Goal: Obtain resource: Download file/media

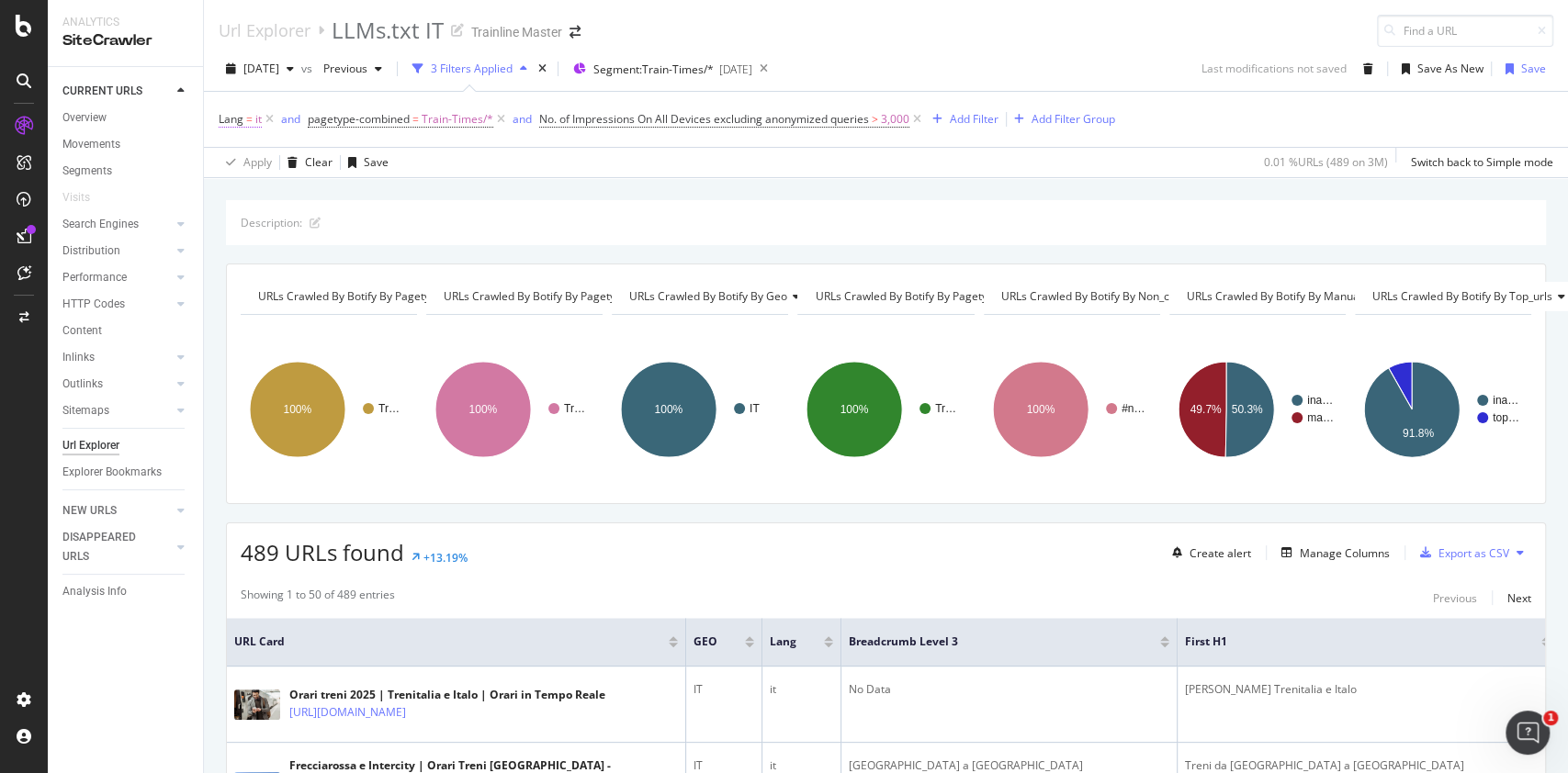
click at [255, 118] on span "it" at bounding box center [258, 119] width 7 height 26
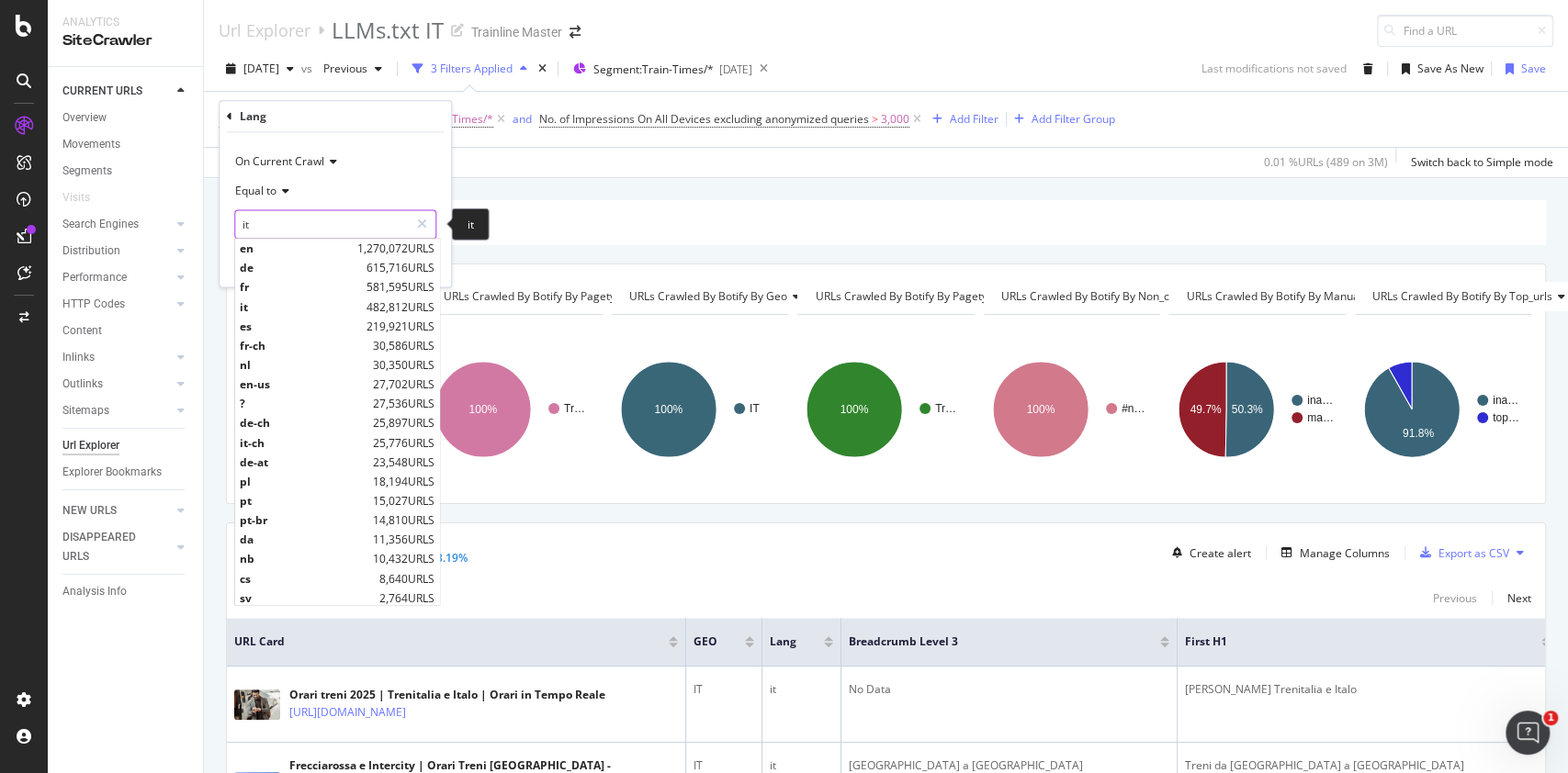
click at [263, 230] on input "it" at bounding box center [321, 224] width 173 height 30
click at [293, 328] on span "es" at bounding box center [300, 326] width 122 height 15
type input "es"
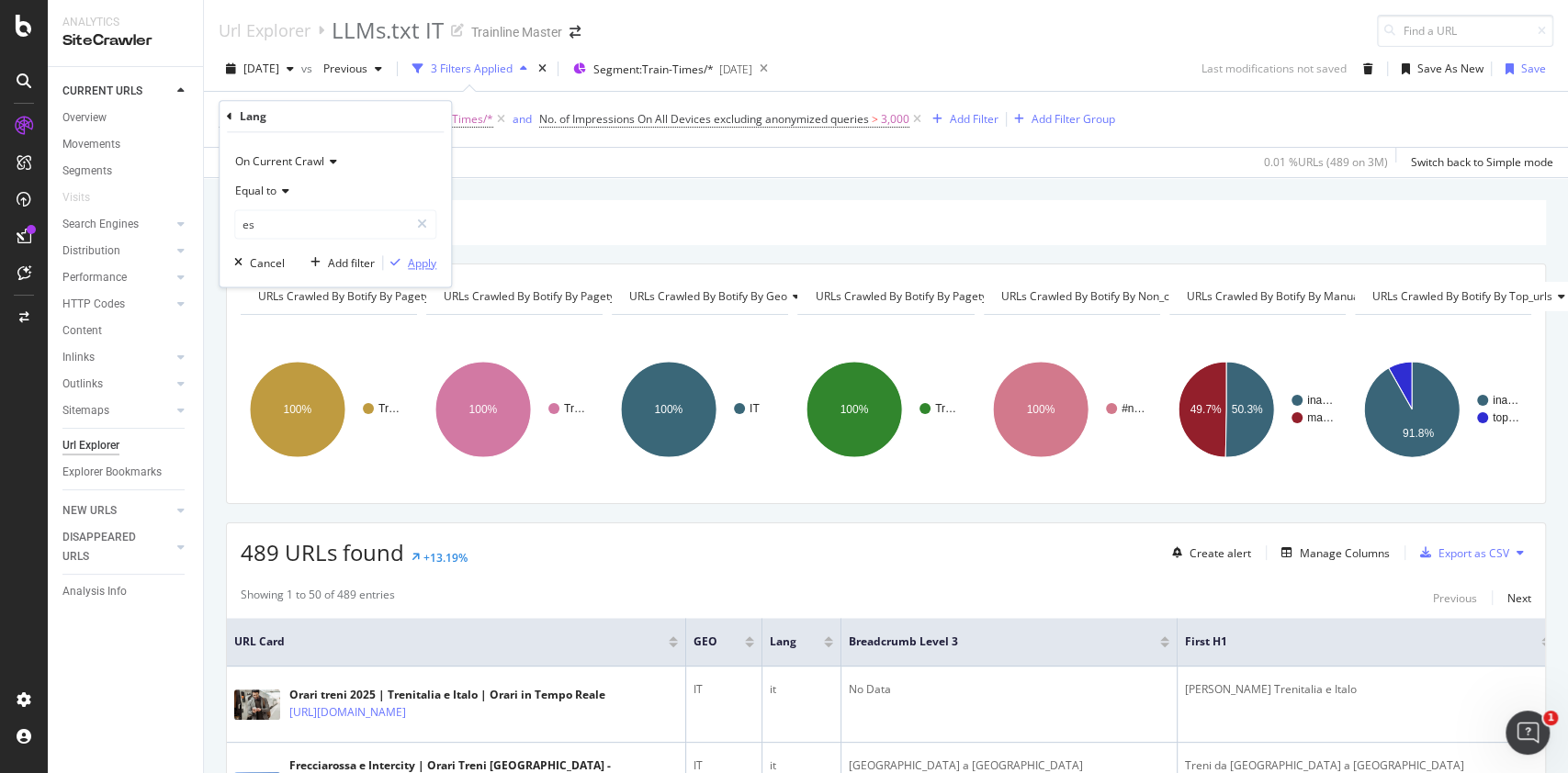
click at [417, 257] on div "Apply" at bounding box center [422, 262] width 29 height 15
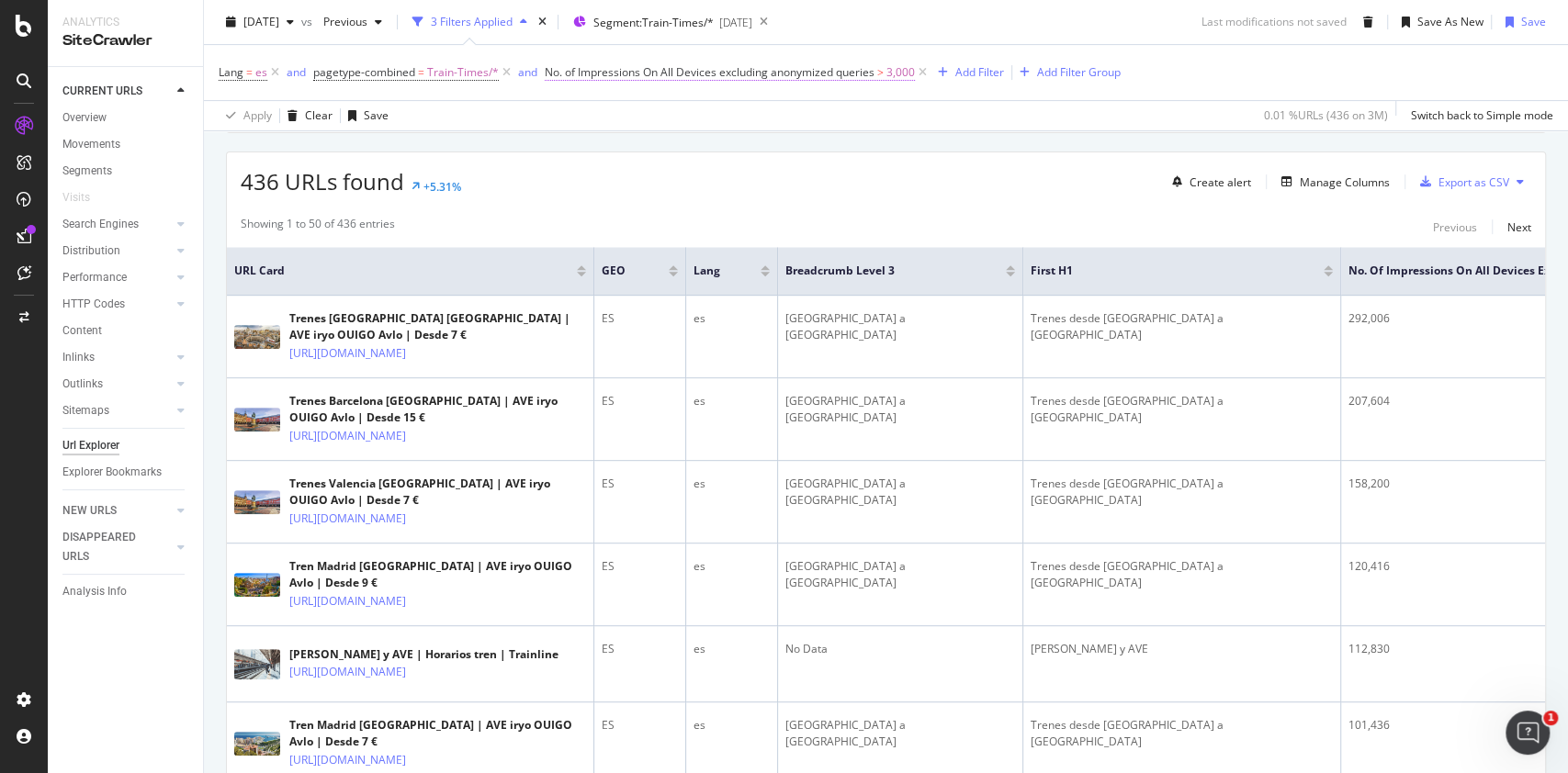
click at [899, 71] on span "3,000" at bounding box center [900, 72] width 29 height 26
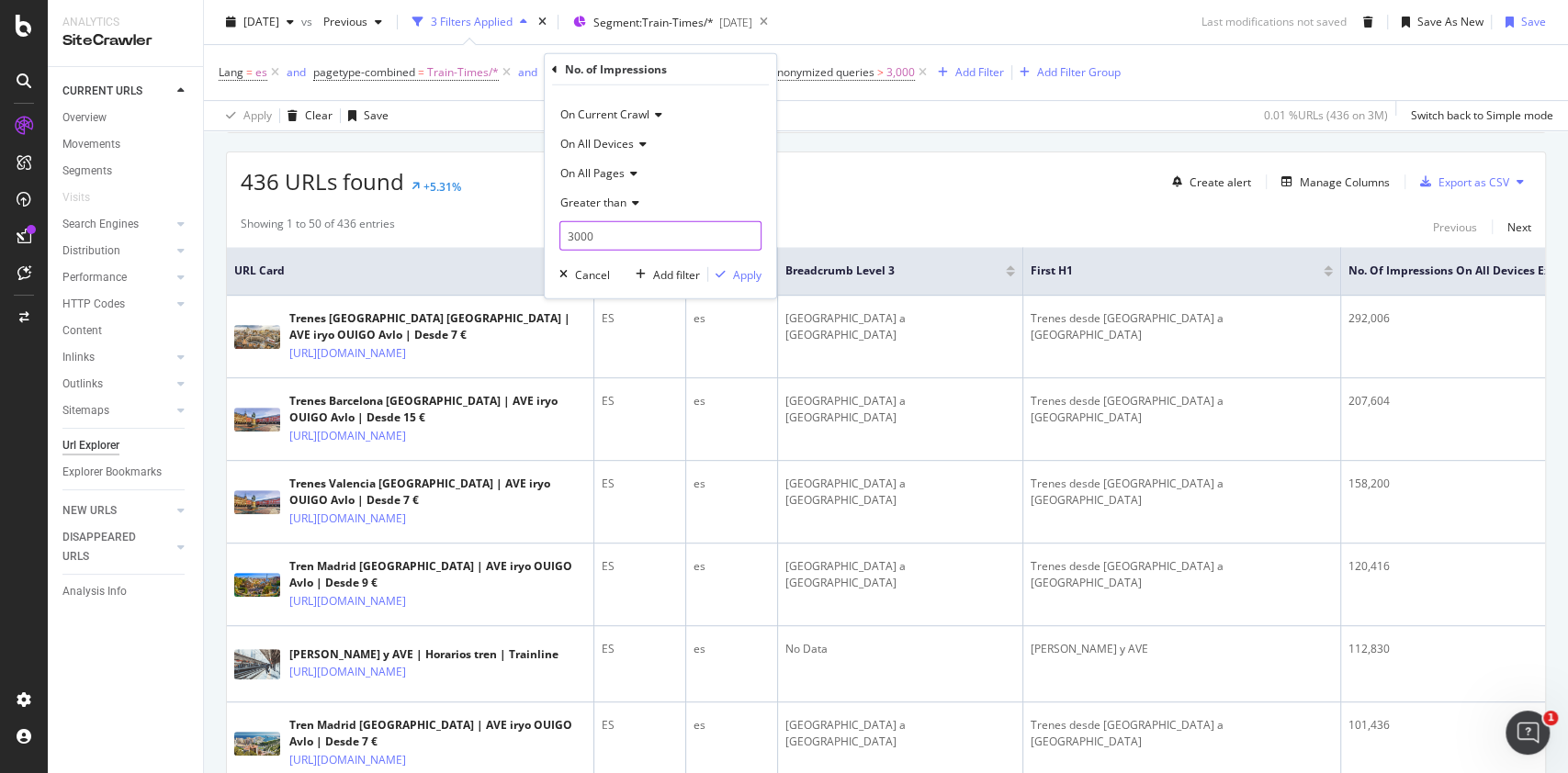
drag, startPoint x: 600, startPoint y: 240, endPoint x: 544, endPoint y: 243, distance: 56.1
click at [544, 243] on div "On Current Crawl On All Devices On All Pages Greater than 3000 Cancel Add filte…" at bounding box center [660, 192] width 232 height 213
type input "2500"
click at [757, 283] on button "Apply" at bounding box center [734, 274] width 53 height 18
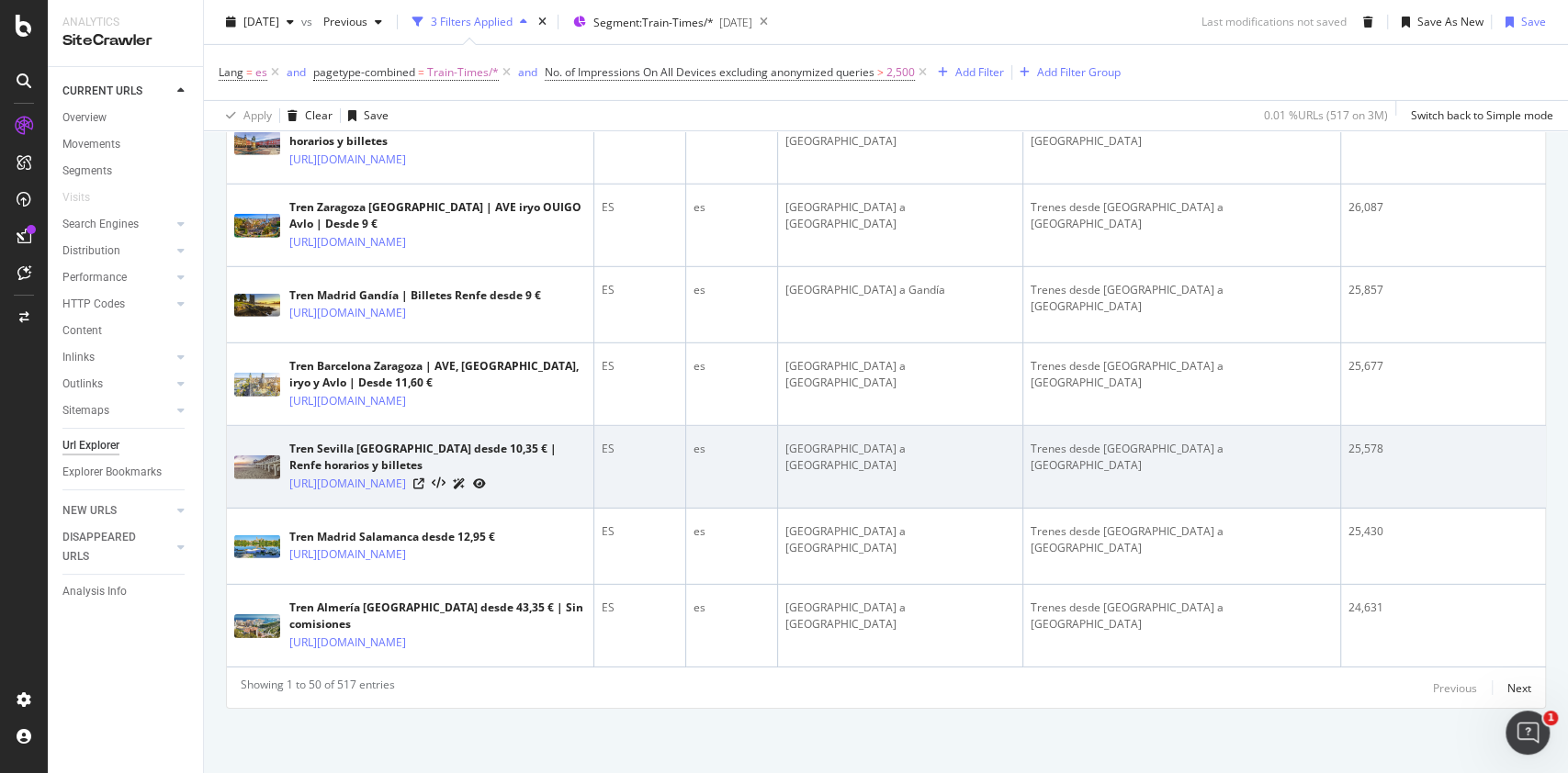
scroll to position [4738, 0]
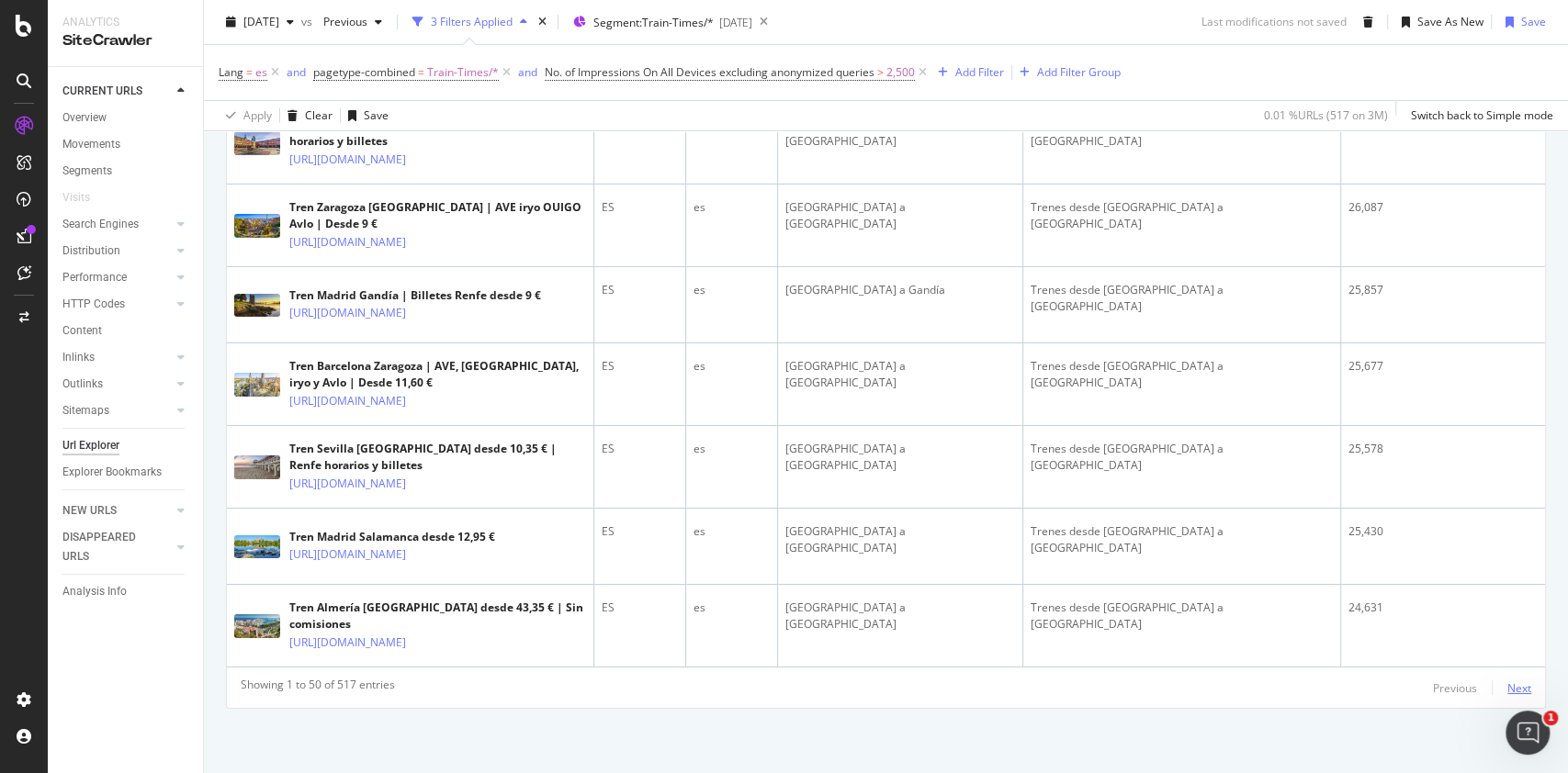
click at [1507, 683] on div "Next" at bounding box center [1519, 688] width 24 height 15
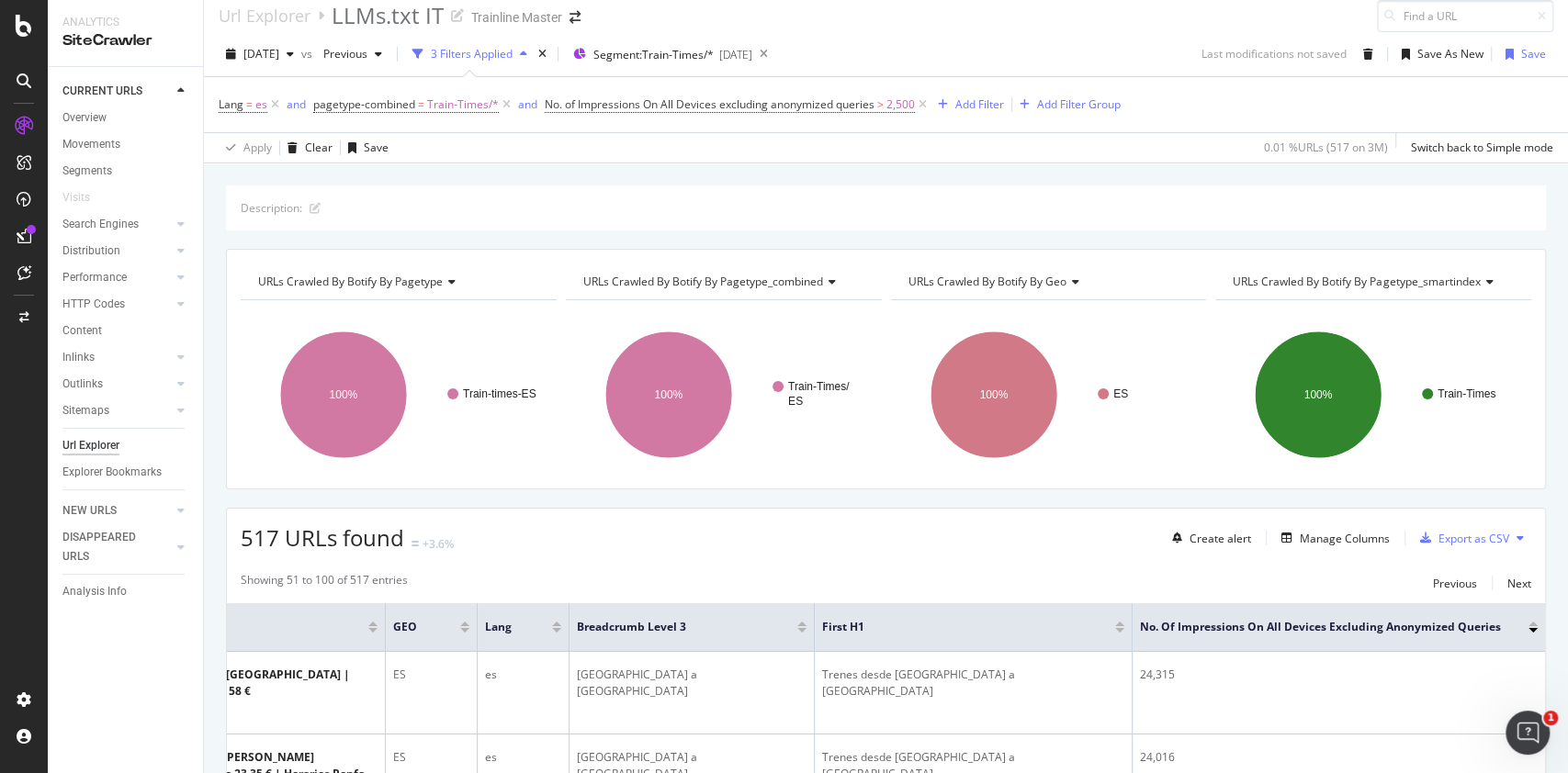
scroll to position [0, 0]
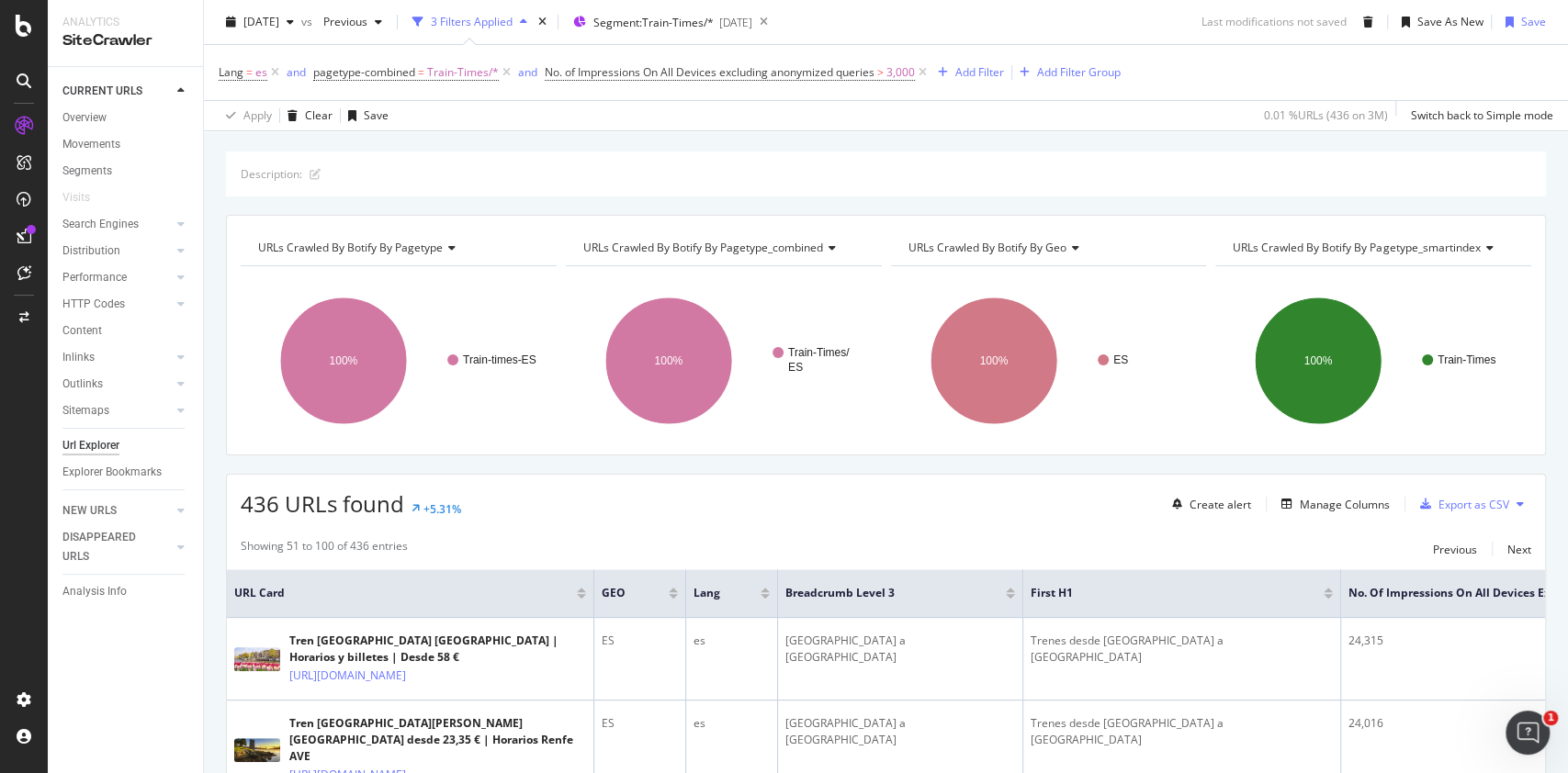
scroll to position [42, 0]
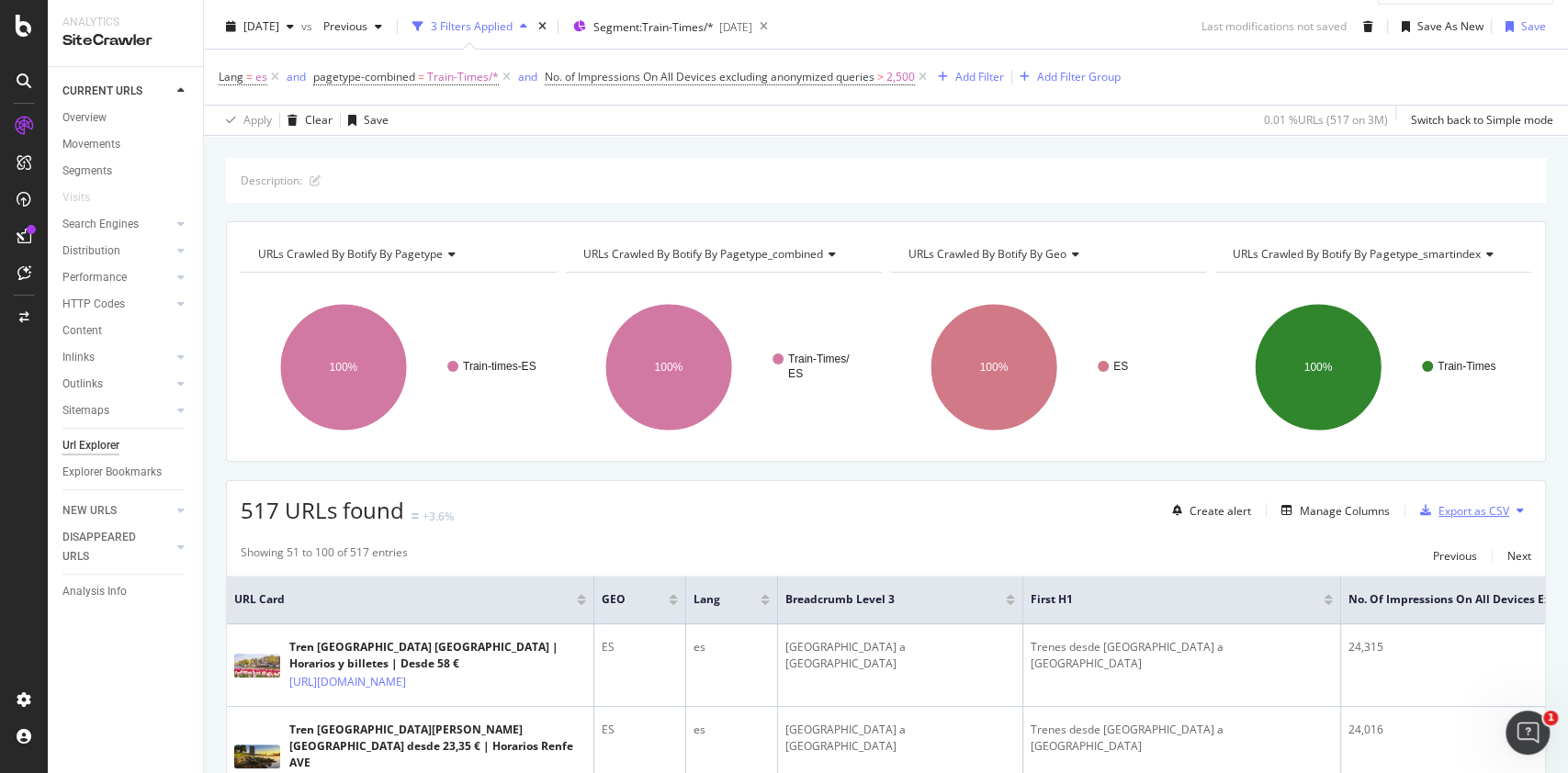
click at [1462, 511] on div "Export as CSV" at bounding box center [1474, 511] width 71 height 15
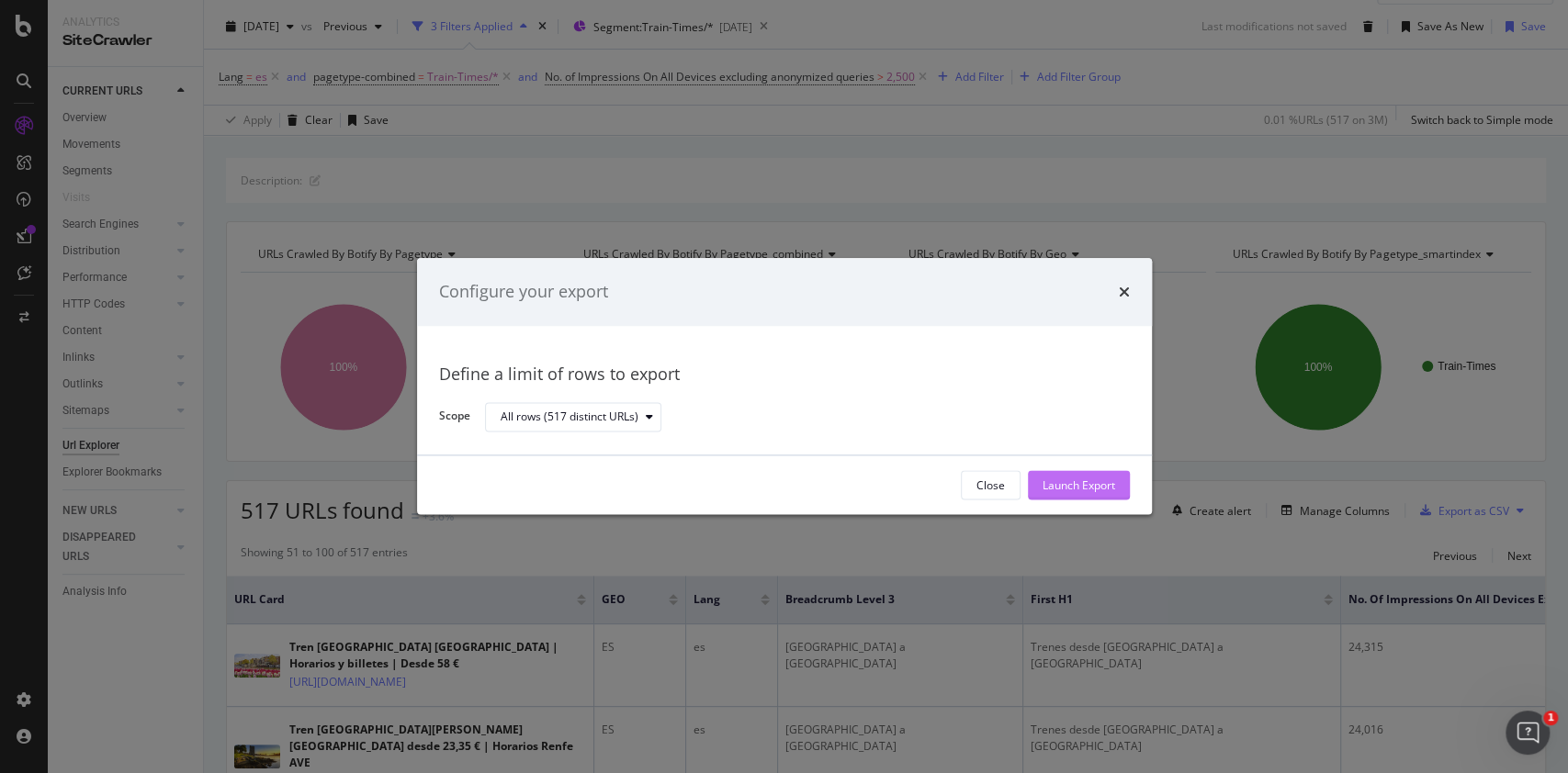
click at [1100, 490] on div "Launch Export" at bounding box center [1078, 486] width 72 height 15
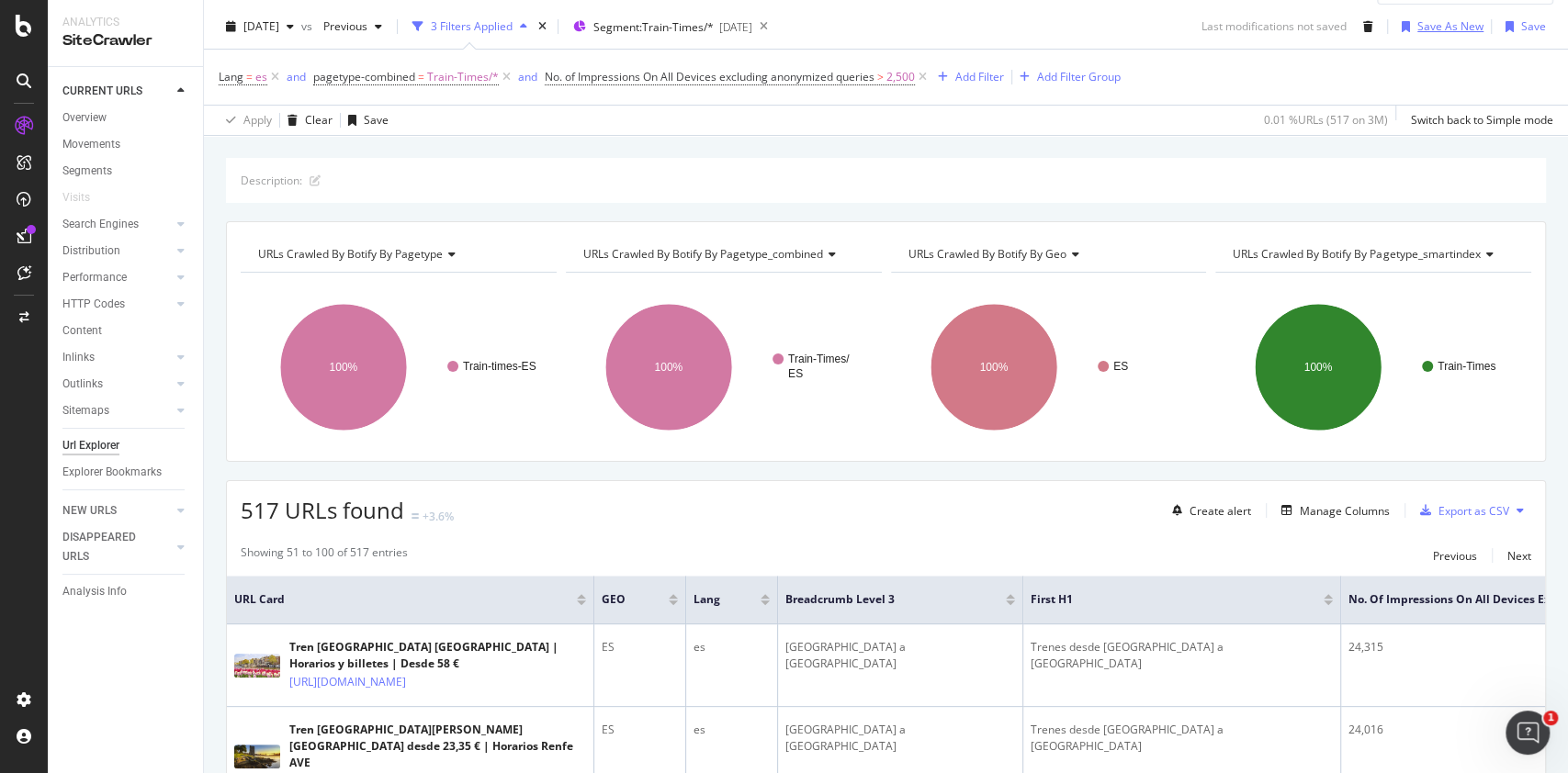
click at [1418, 23] on div "Save As New" at bounding box center [1450, 26] width 66 height 15
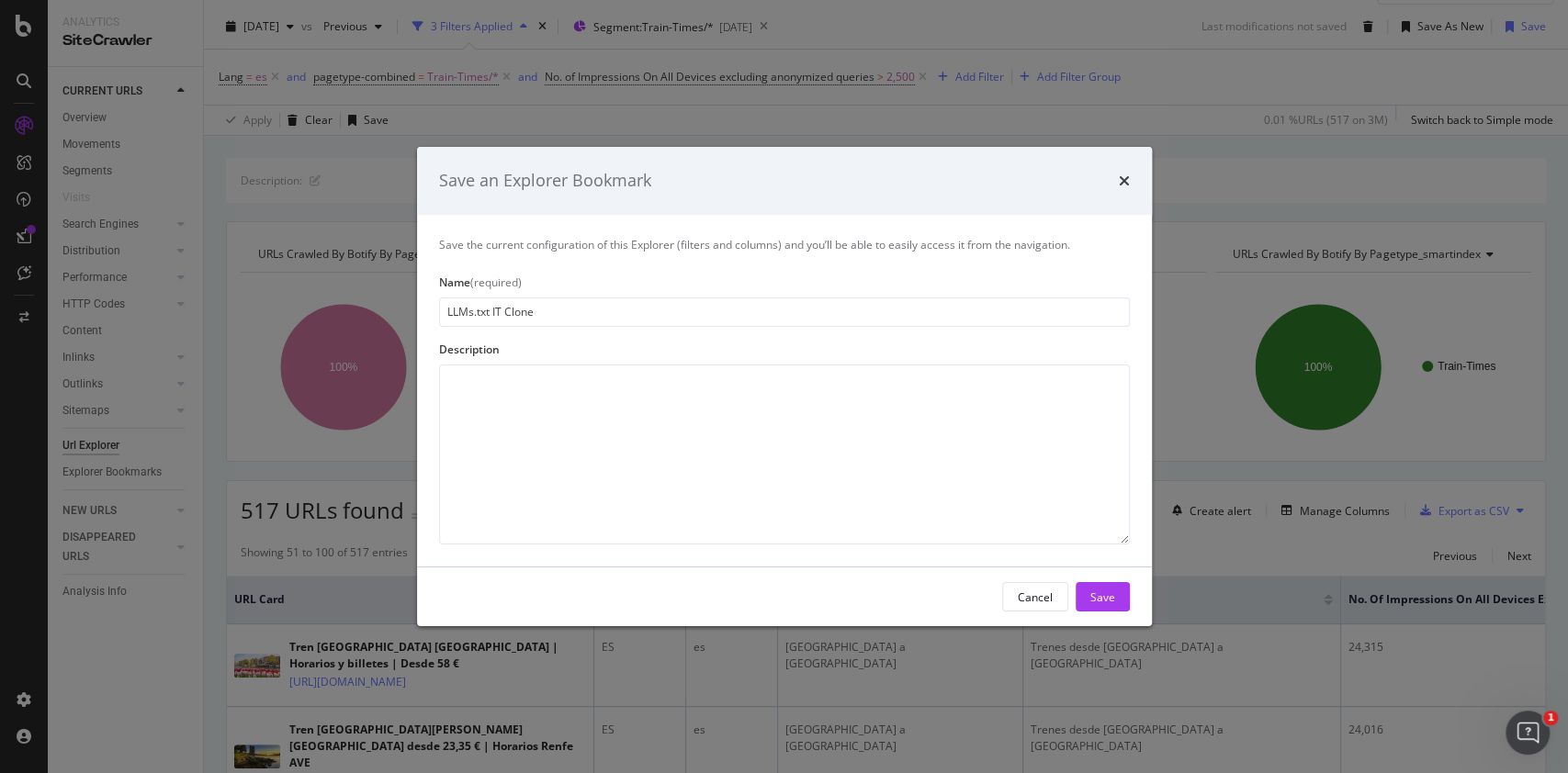
drag, startPoint x: 496, startPoint y: 313, endPoint x: 602, endPoint y: 295, distance: 107.5
click at [602, 295] on div "Name (required) LLMs.txt IT Clone" at bounding box center [784, 301] width 691 height 52
type input "LLMs.txt ES"
click at [1125, 591] on button "Save" at bounding box center [1102, 596] width 54 height 30
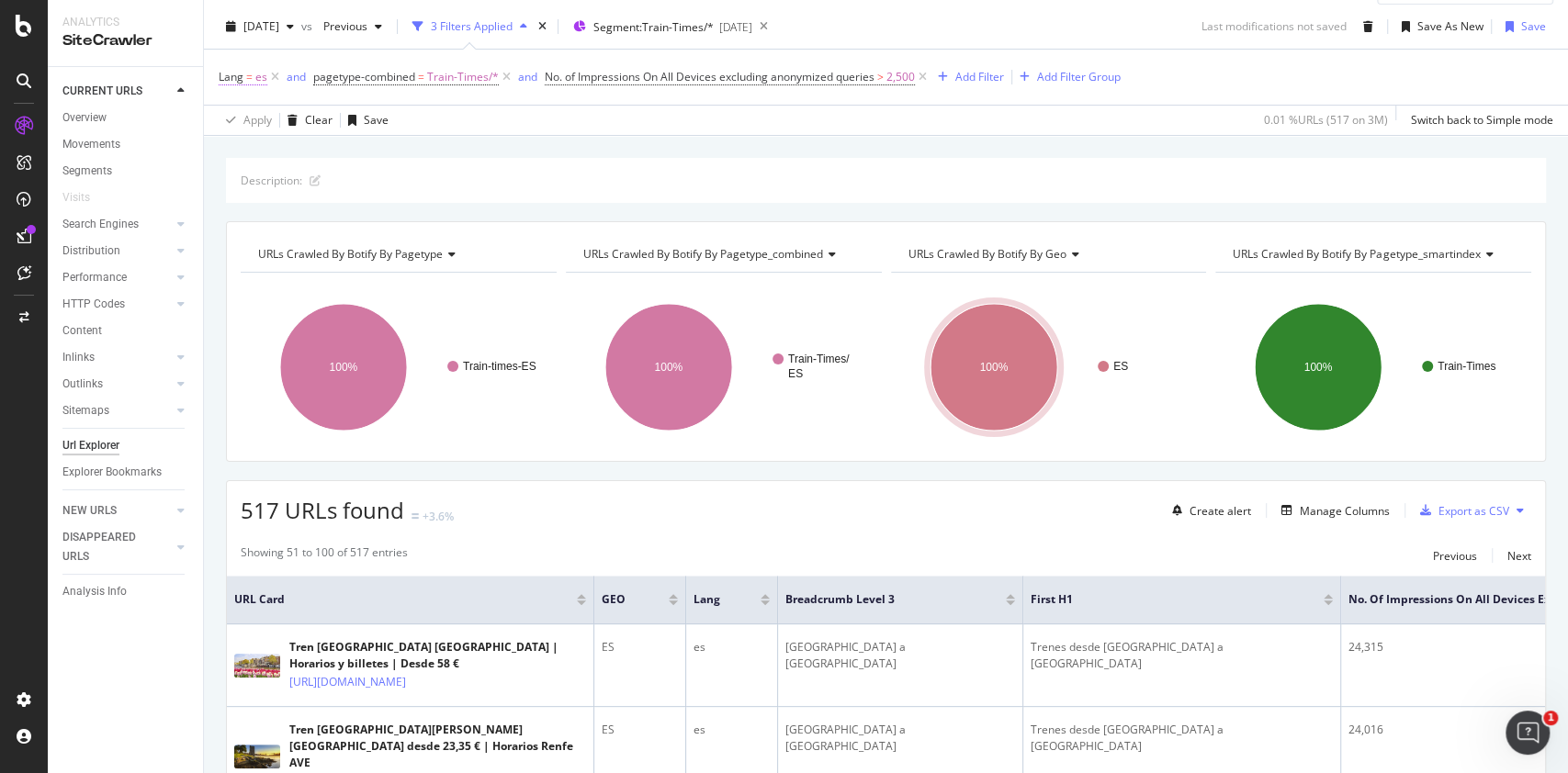
click at [261, 85] on span "es" at bounding box center [261, 77] width 12 height 26
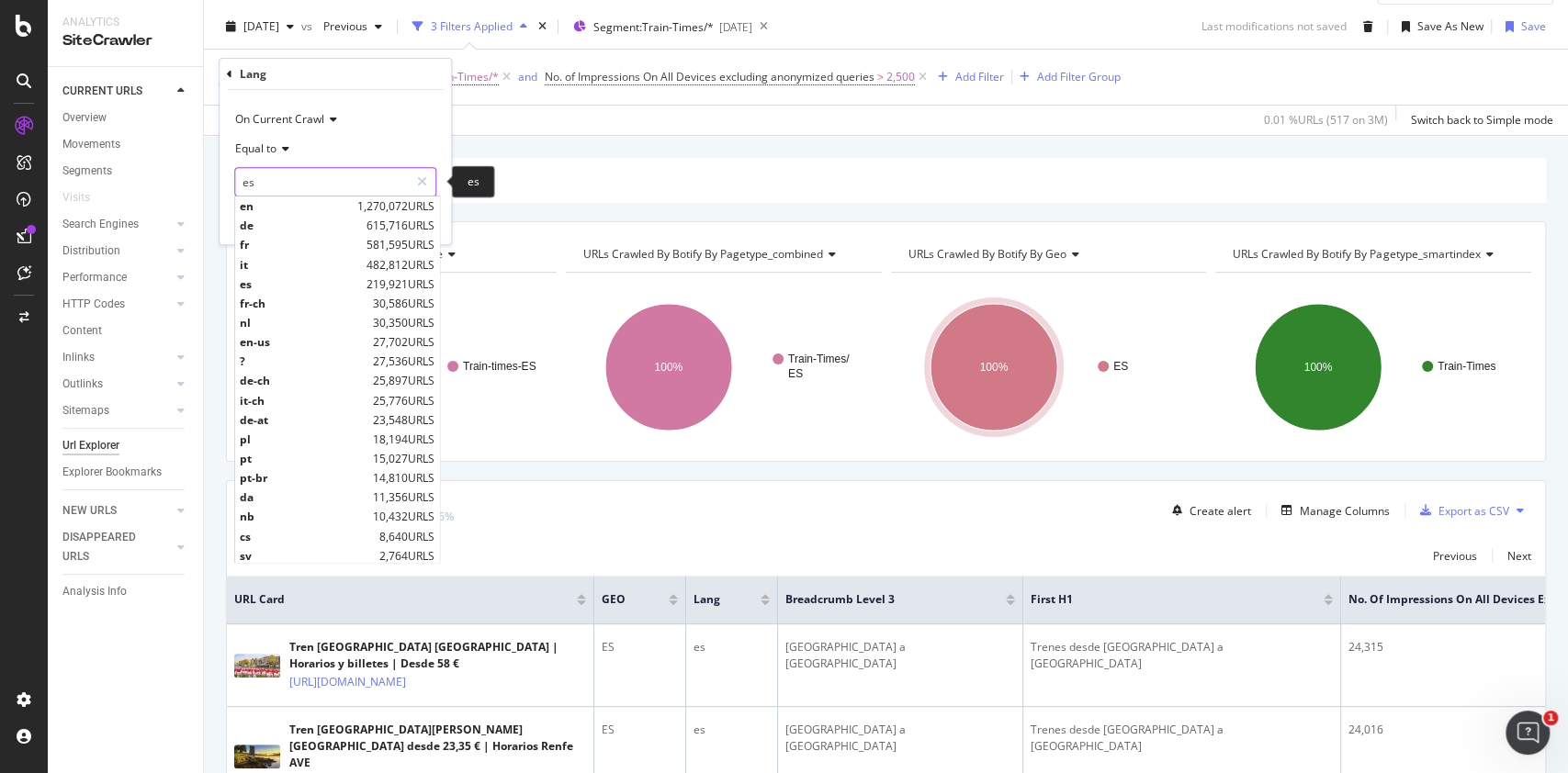
click at [285, 178] on input "es" at bounding box center [321, 182] width 173 height 30
click at [295, 234] on div "de 615,716 URLS" at bounding box center [337, 225] width 204 height 19
type input "de"
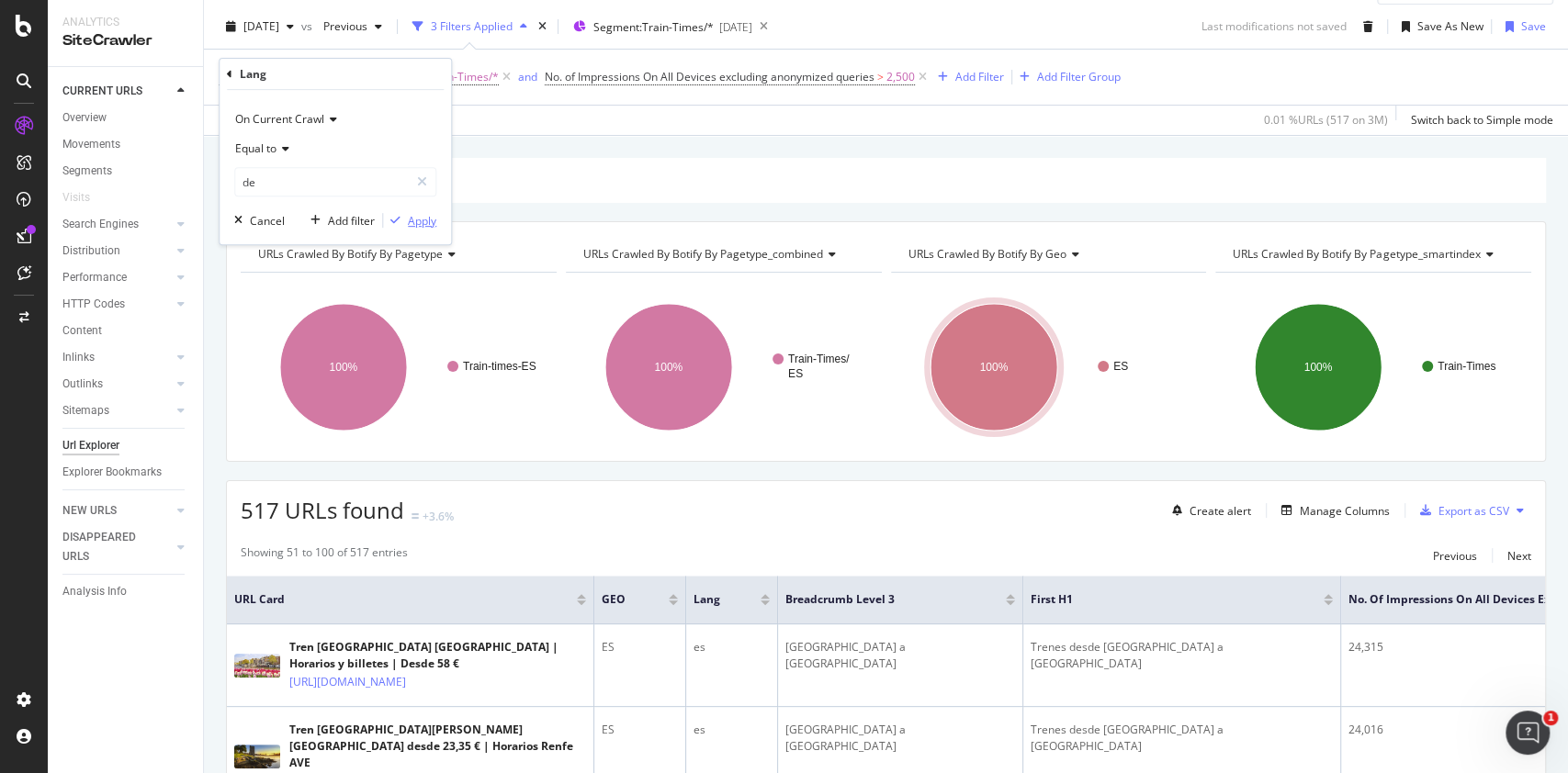
click at [434, 215] on div "Apply" at bounding box center [422, 221] width 29 height 15
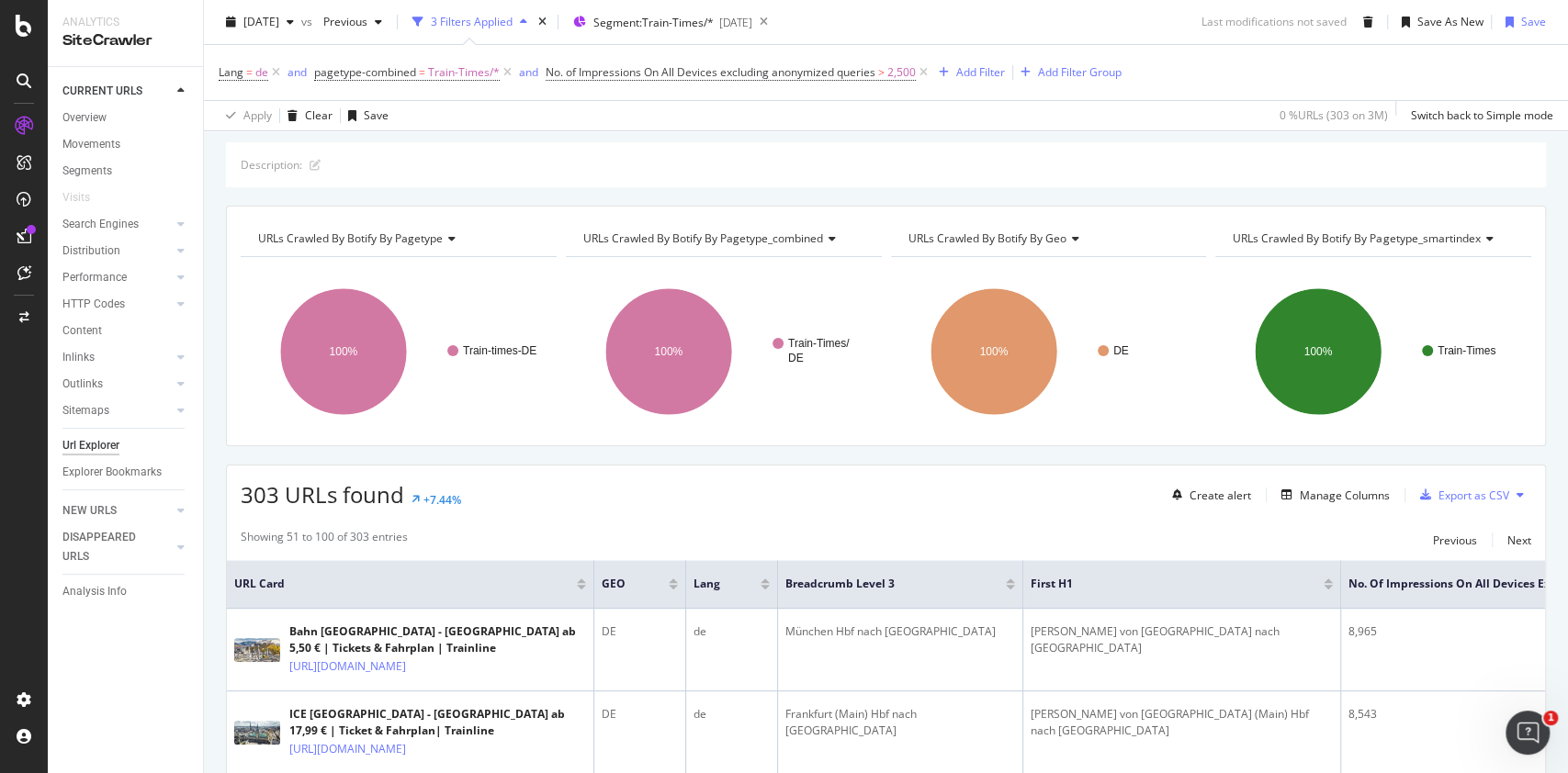
scroll to position [239, 0]
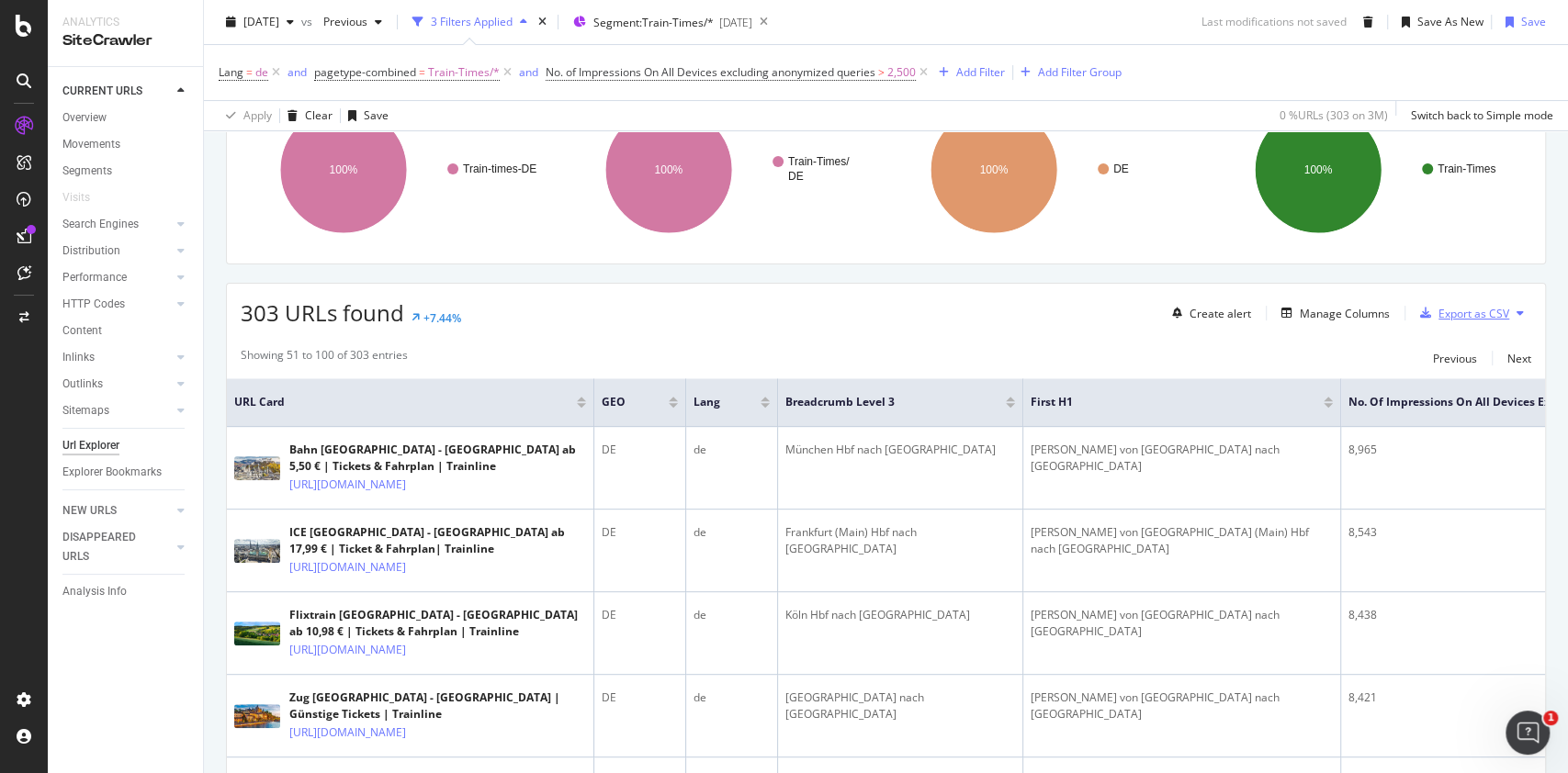
click at [1452, 302] on div "Export as CSV" at bounding box center [1461, 312] width 96 height 28
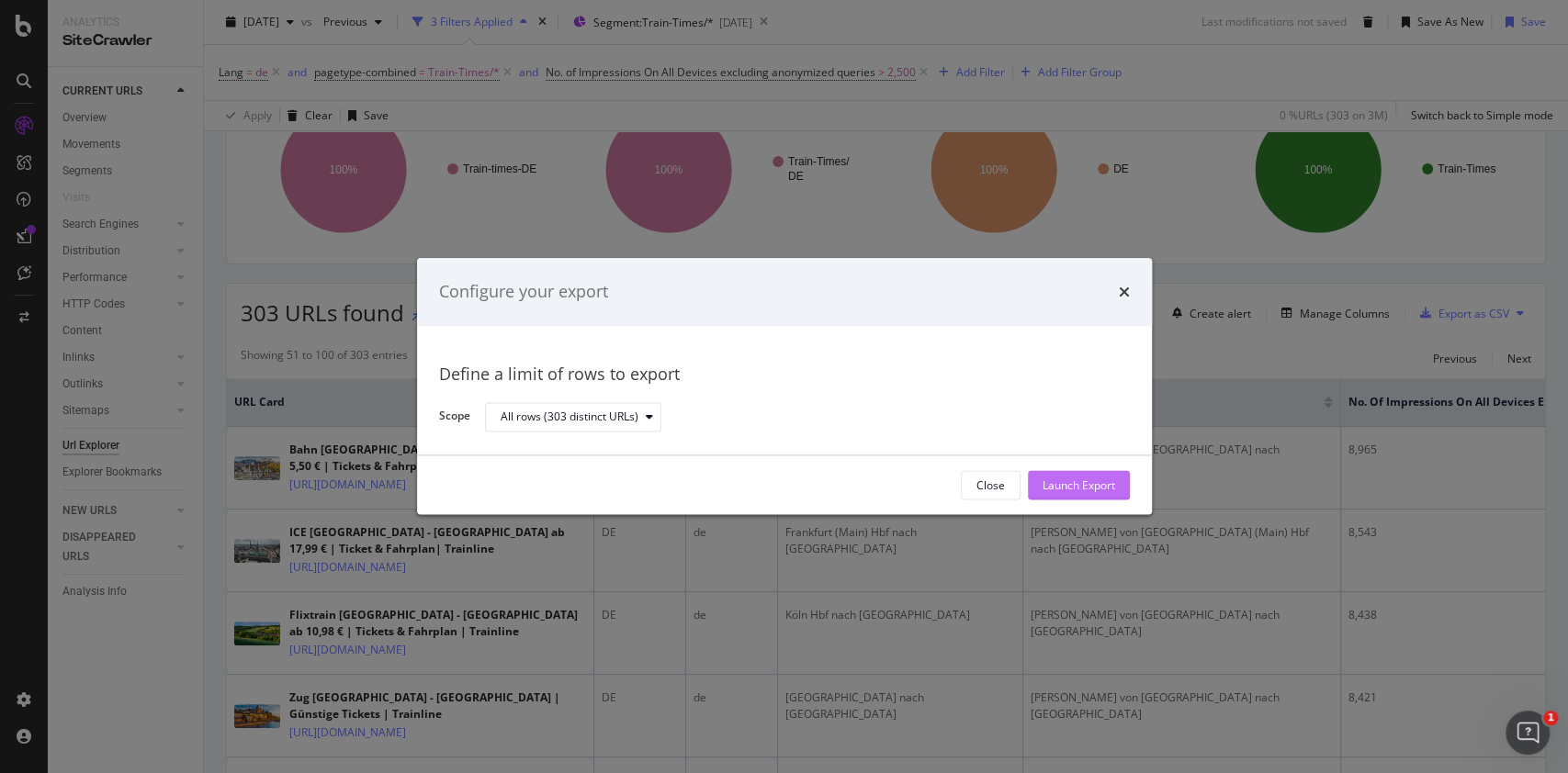
click at [1076, 482] on div "Launch Export" at bounding box center [1078, 486] width 72 height 15
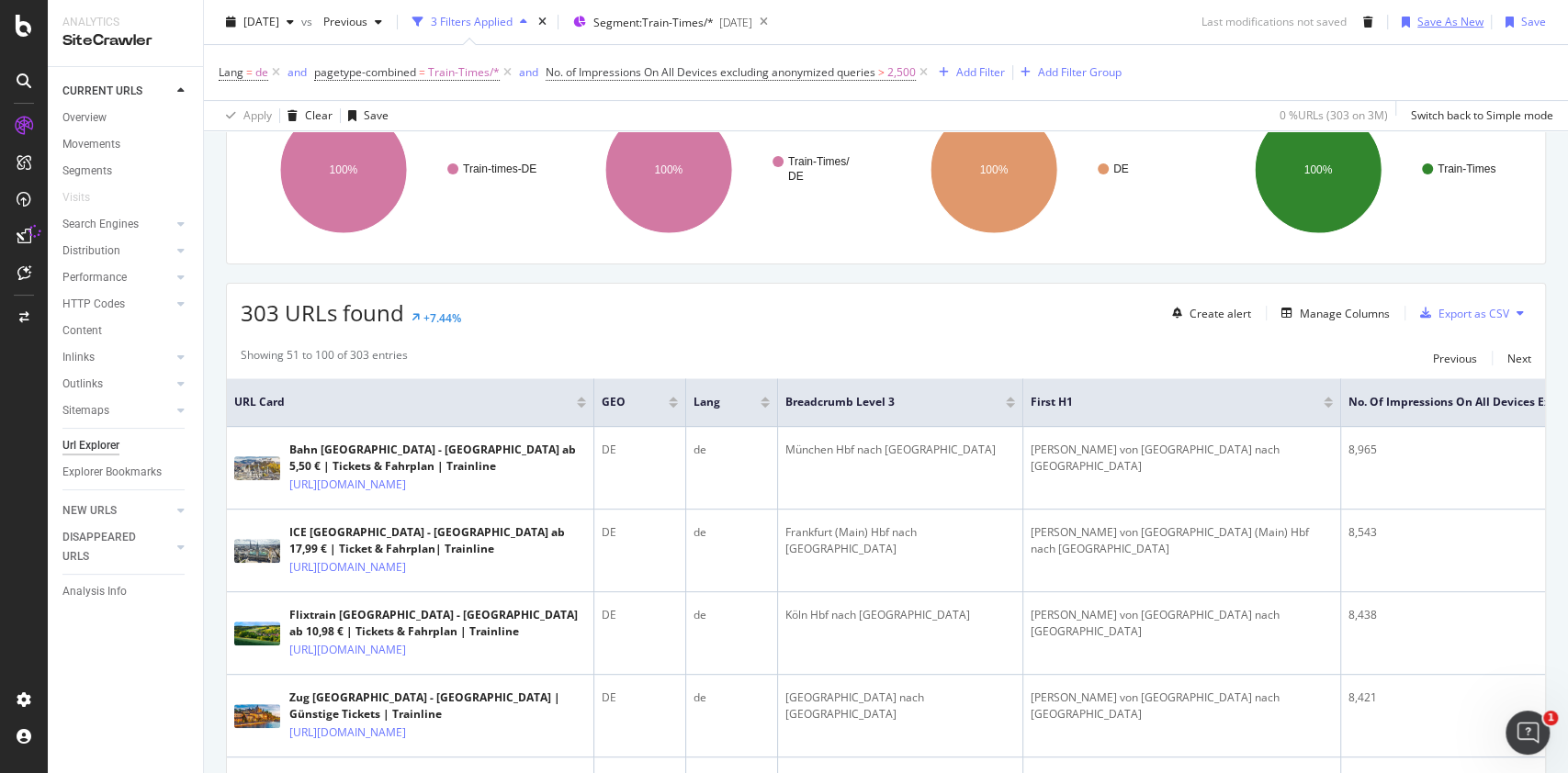
click at [1417, 23] on div "Save As New" at bounding box center [1450, 21] width 66 height 15
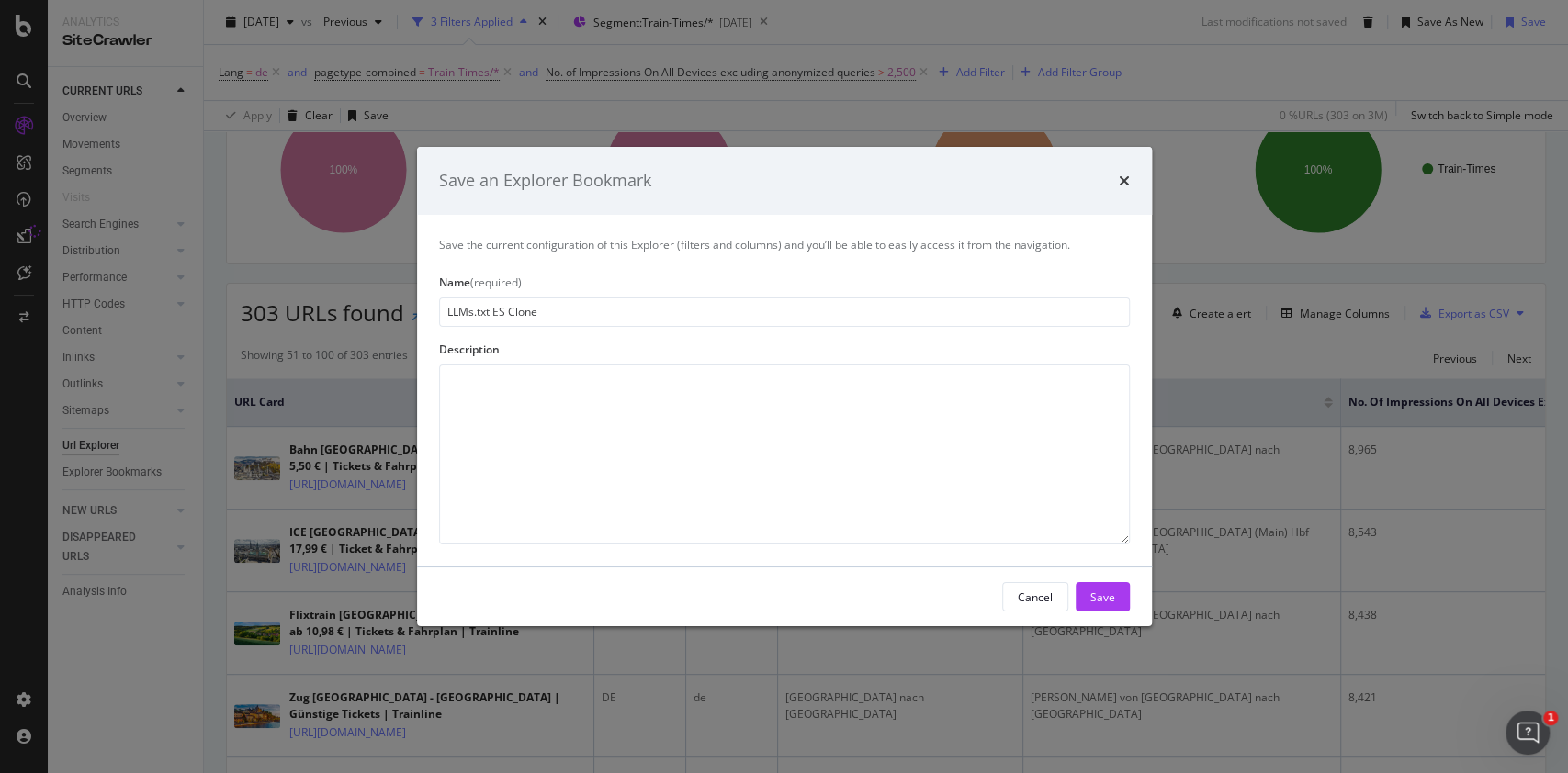
drag, startPoint x: 494, startPoint y: 315, endPoint x: 637, endPoint y: 342, distance: 145.5
click at [637, 342] on div "Save the current configuration of this Explorer (filters and columns) and you’l…" at bounding box center [785, 390] width 735 height 352
type input "LLMs.txt DE"
click at [1091, 596] on div "Save" at bounding box center [1102, 596] width 25 height 15
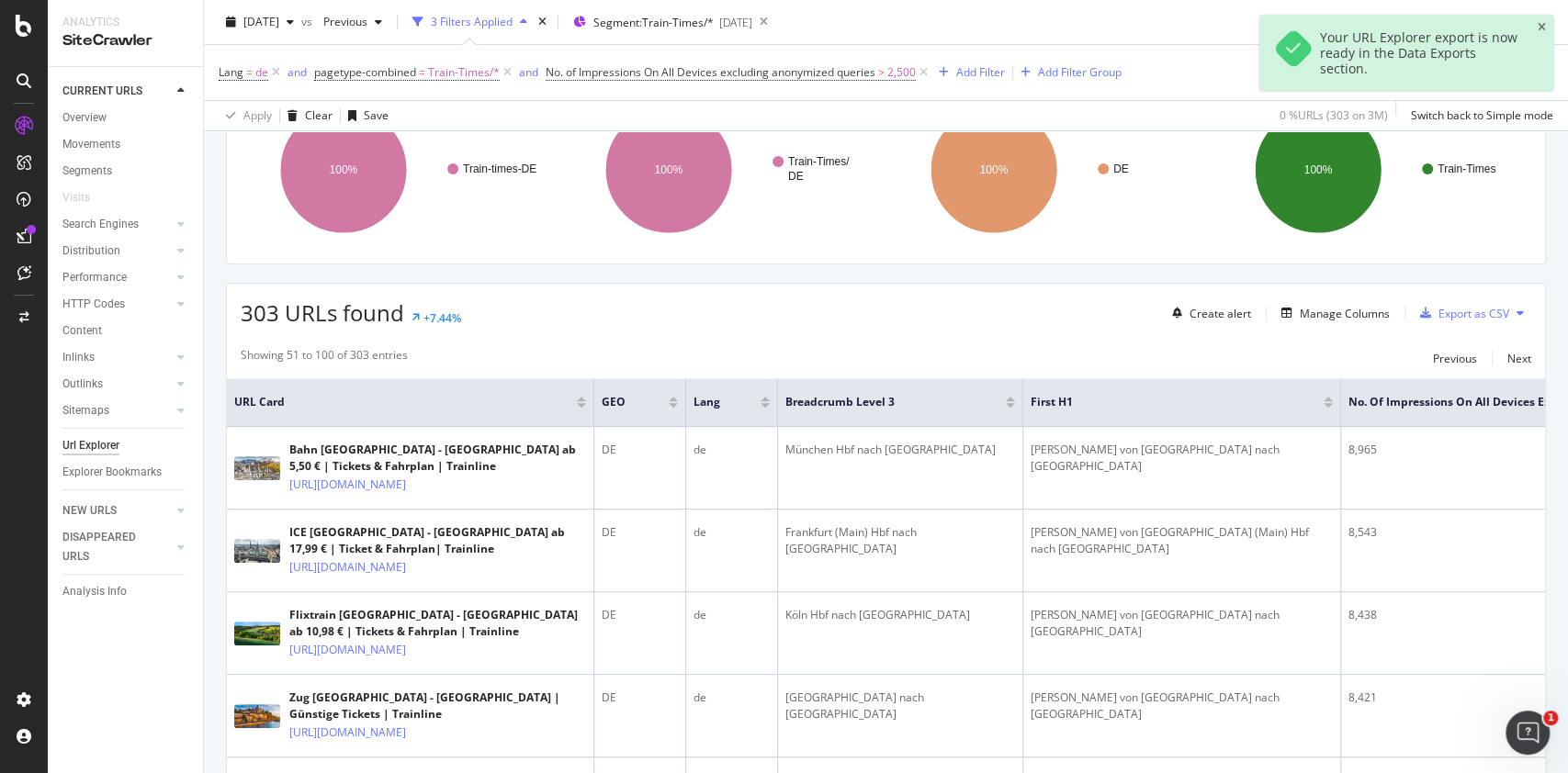
click at [1536, 28] on div "Your URL Explorer export is now ready in the Data Exports section." at bounding box center [1406, 52] width 294 height 76
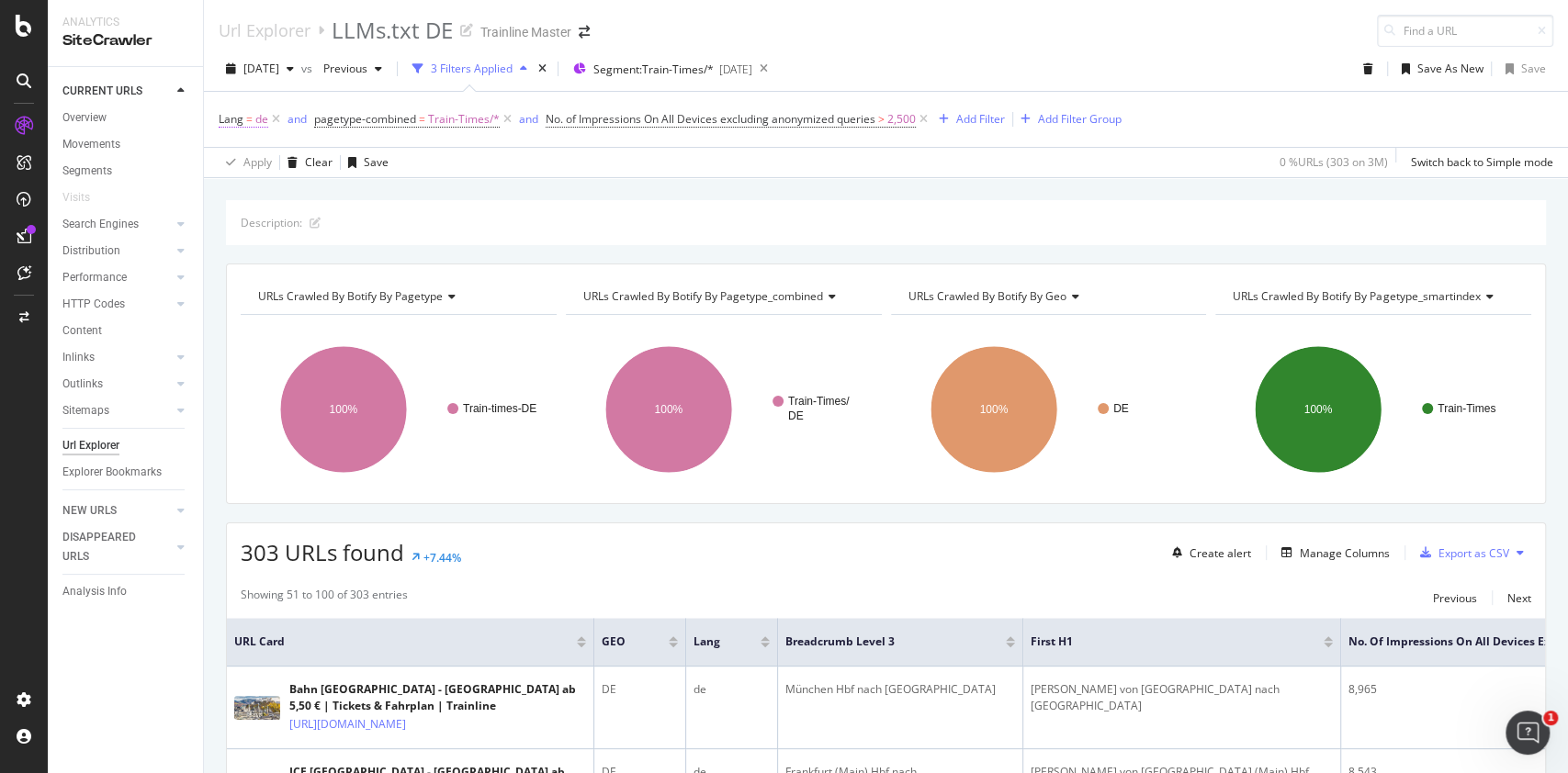
click at [239, 118] on span "Lang" at bounding box center [231, 119] width 25 height 15
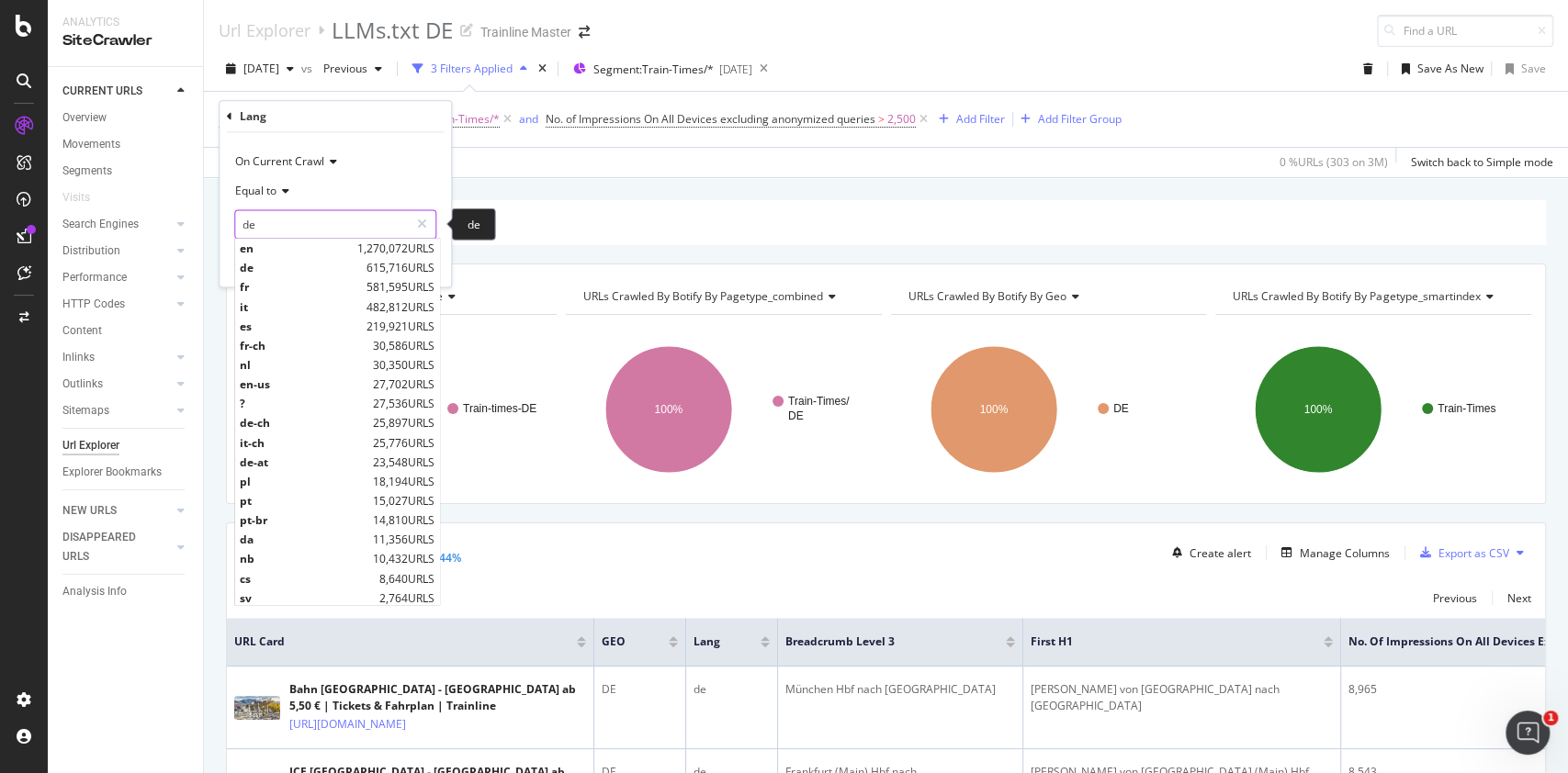
click at [278, 226] on input "de" at bounding box center [321, 224] width 173 height 30
click at [276, 386] on span "en-us" at bounding box center [304, 384] width 129 height 15
type input "en-us"
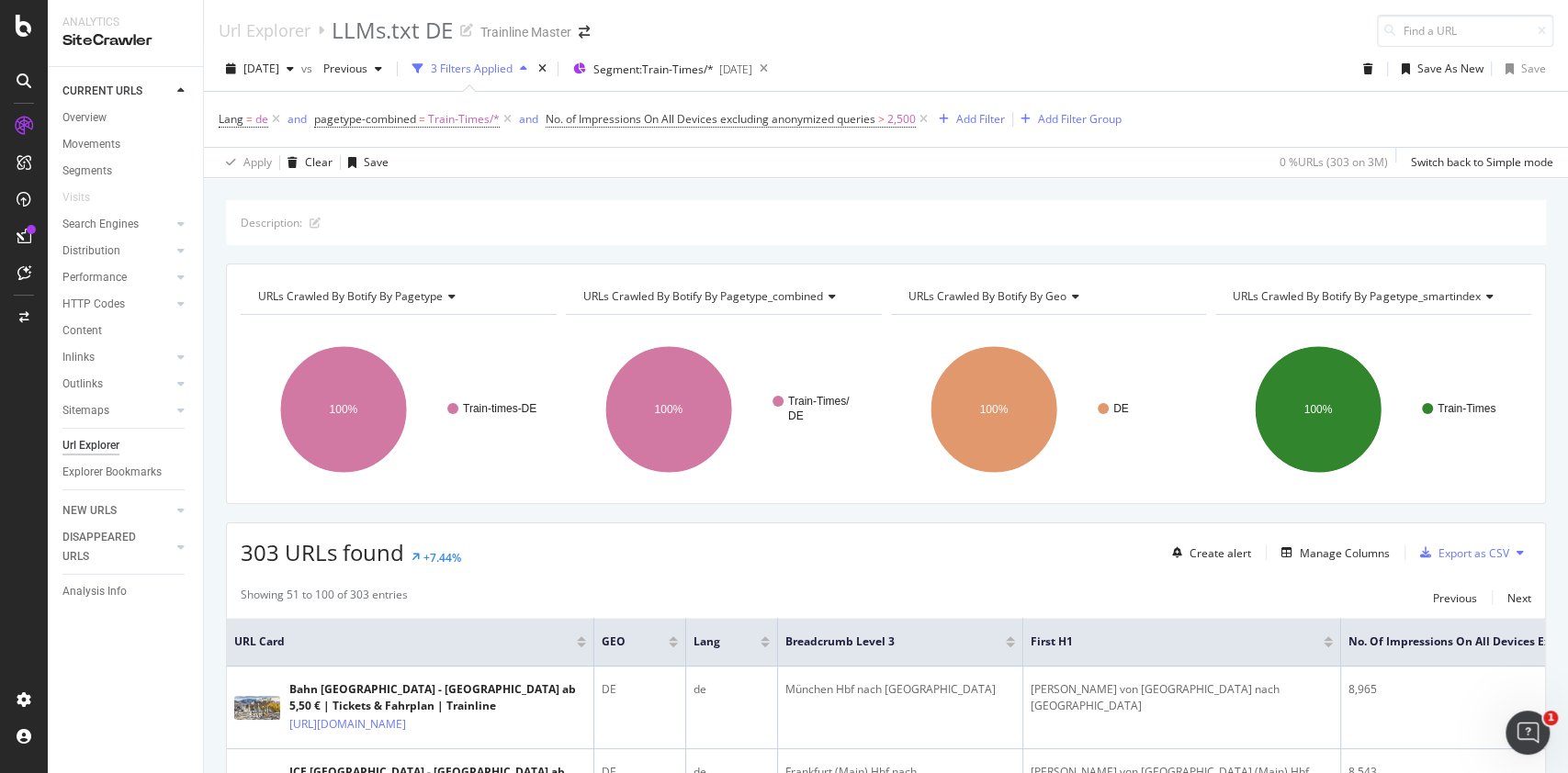
click at [506, 208] on div "Description:" at bounding box center [886, 222] width 1320 height 45
click at [240, 115] on span "Lang" at bounding box center [231, 119] width 25 height 15
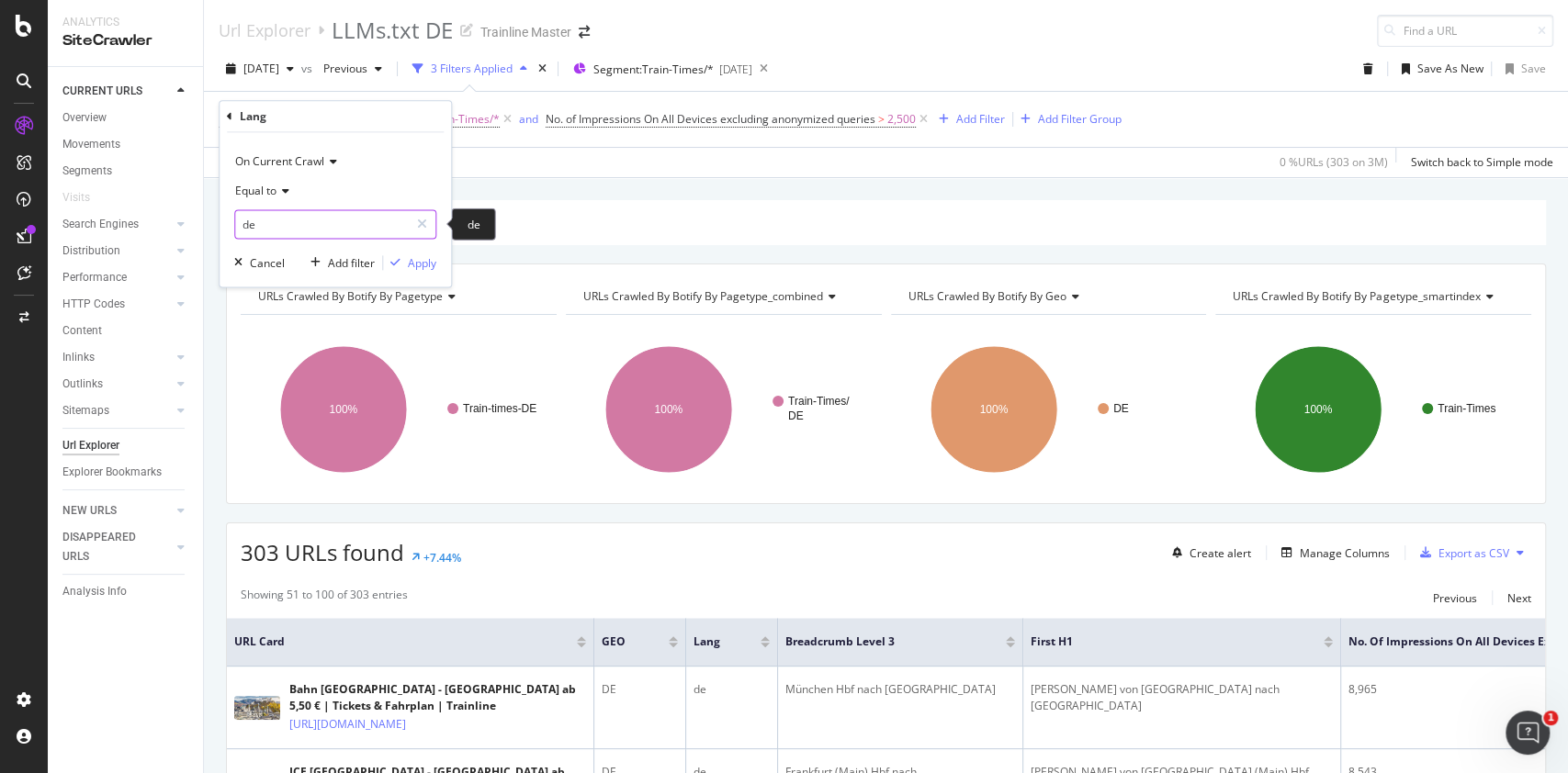
click at [285, 215] on input "de" at bounding box center [321, 224] width 173 height 30
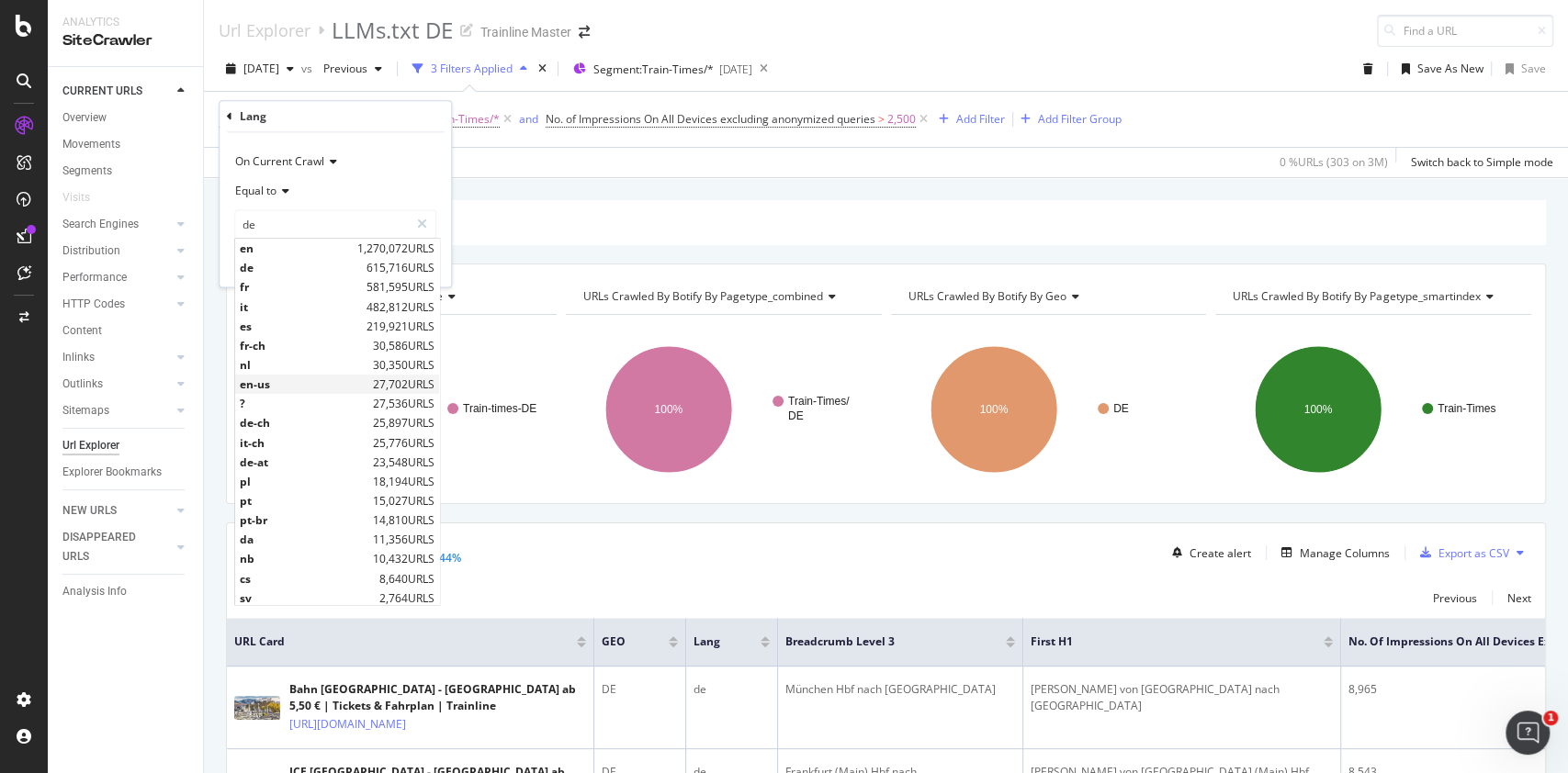
click at [289, 388] on span "en-us" at bounding box center [304, 384] width 129 height 15
type input "en-us"
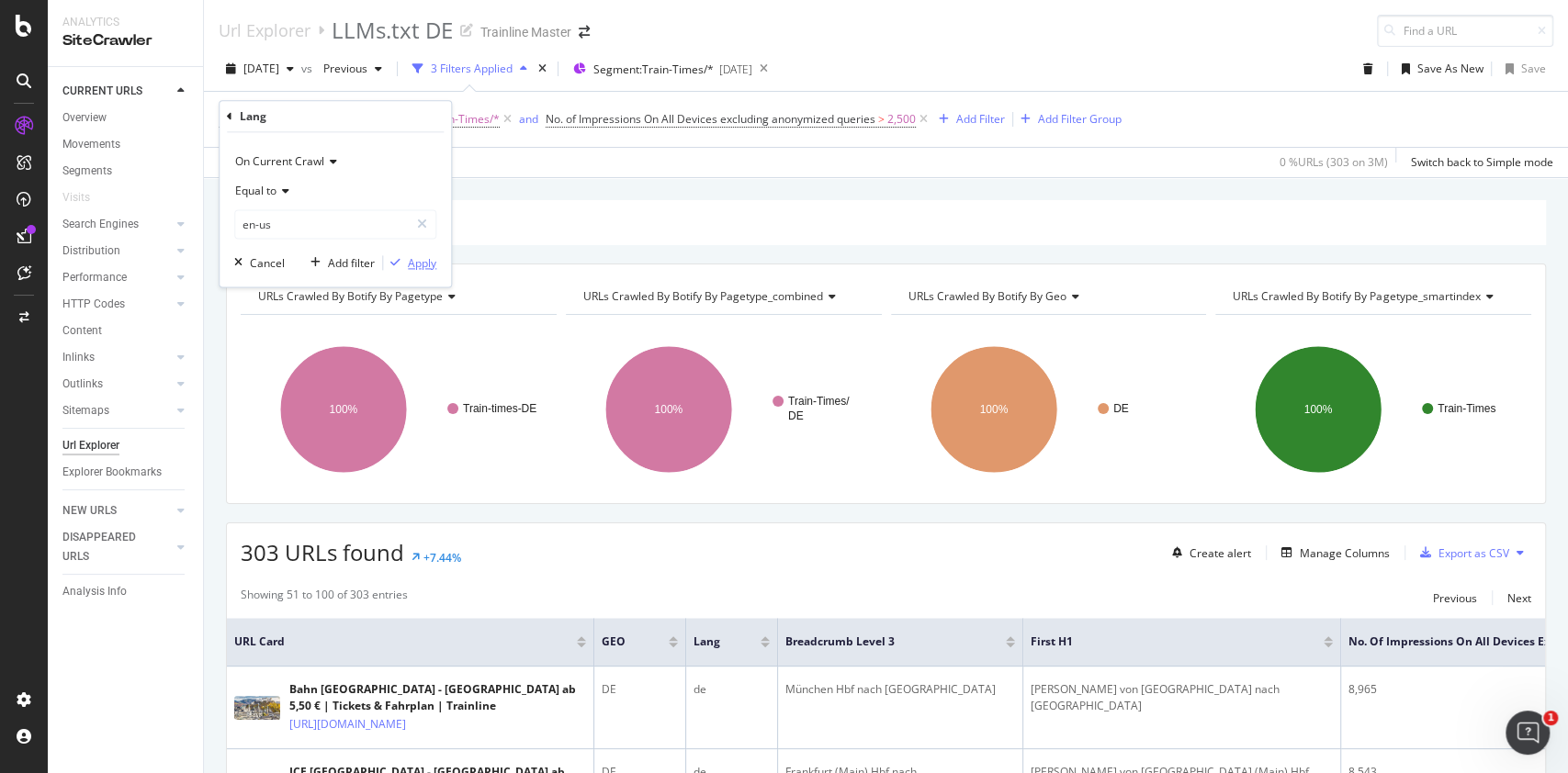
click at [434, 271] on button "Apply" at bounding box center [409, 262] width 53 height 18
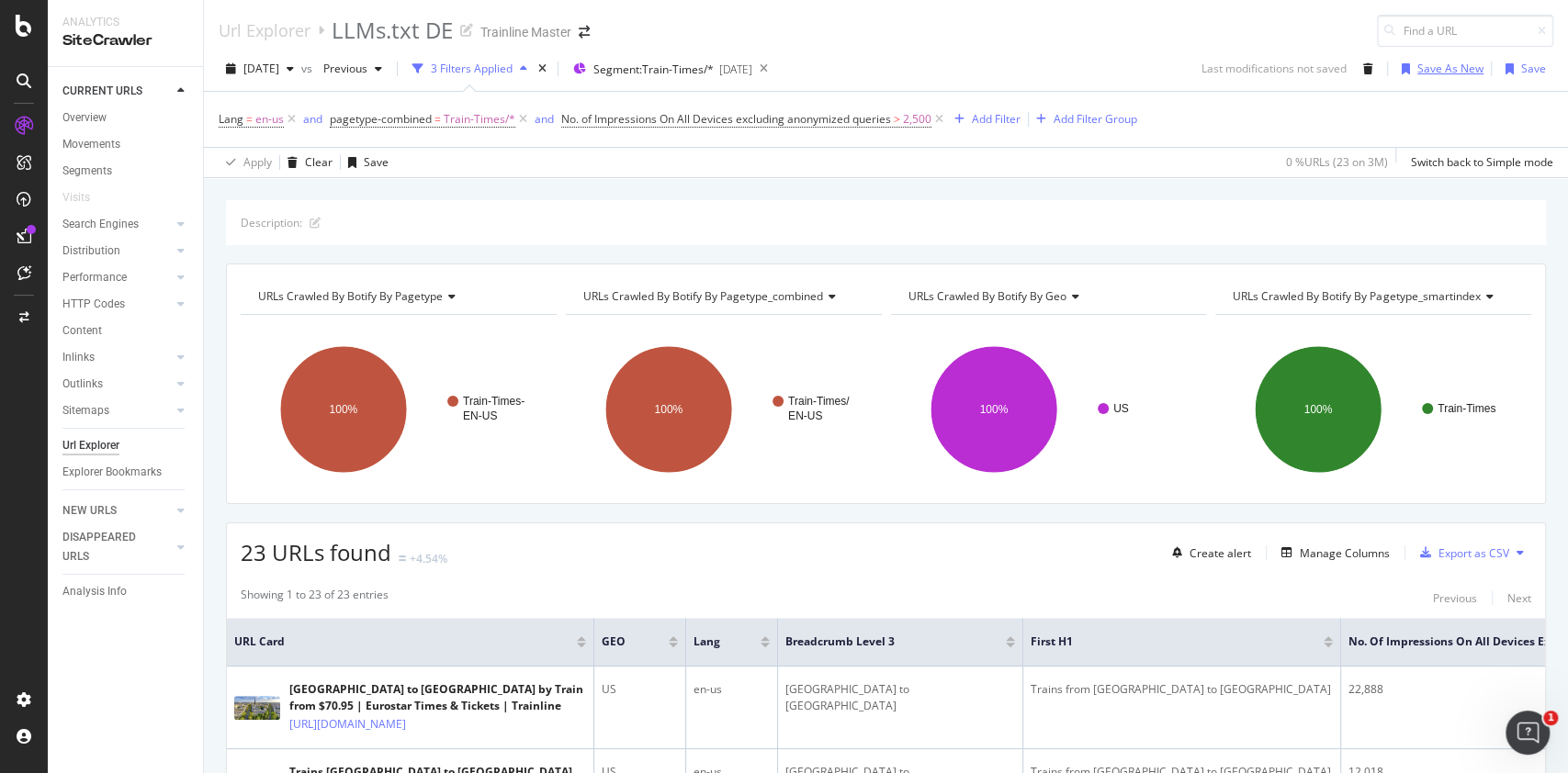
click at [1417, 76] on div "Save As New" at bounding box center [1450, 68] width 66 height 15
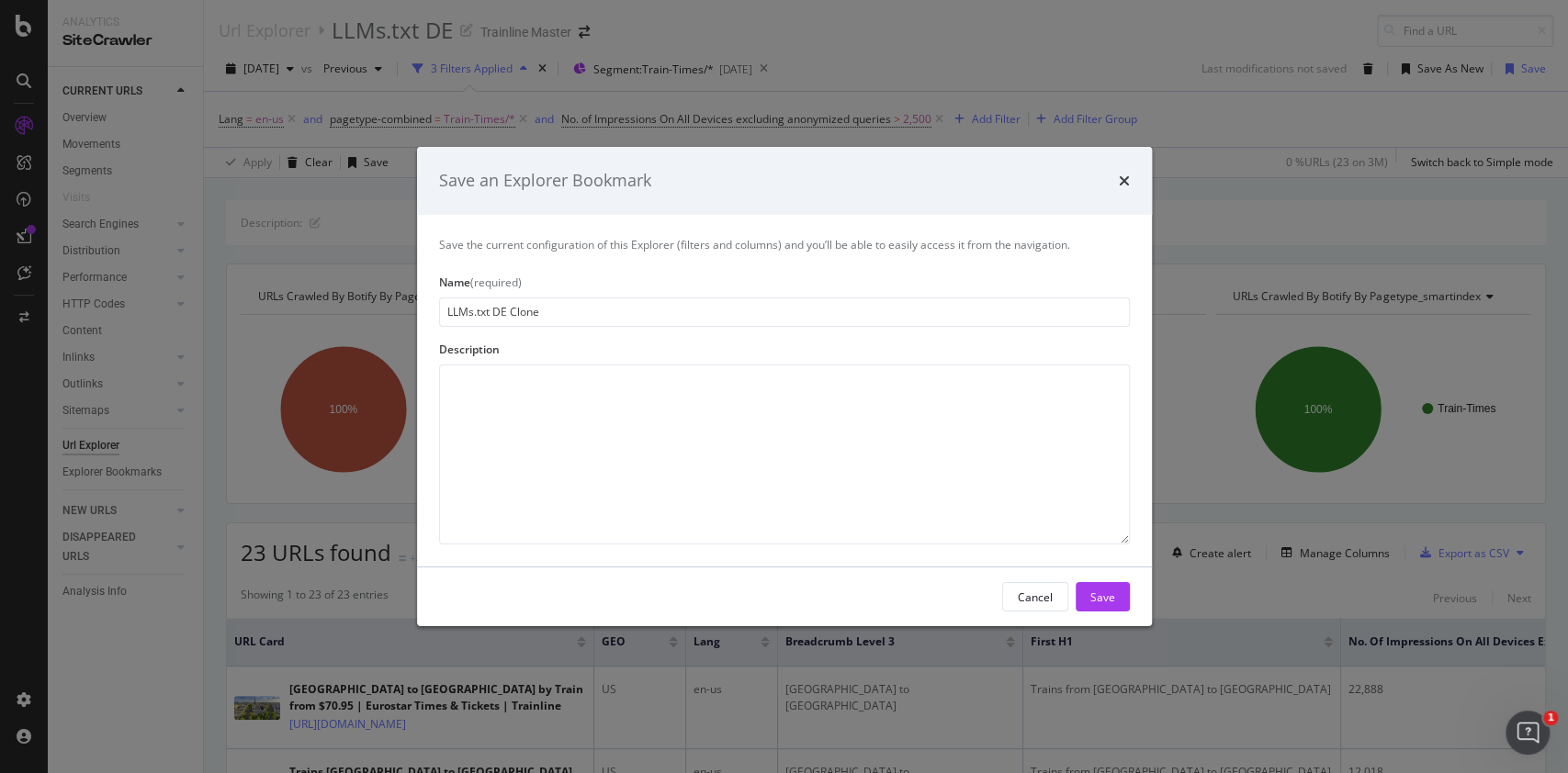
click at [507, 312] on input "LLMs.txt DE Clone" at bounding box center [784, 312] width 691 height 30
click at [549, 315] on input "LLMs.txt US Clone" at bounding box center [784, 312] width 691 height 30
type input "LLMs.txt US"
click at [1090, 589] on div "Save" at bounding box center [1102, 596] width 25 height 15
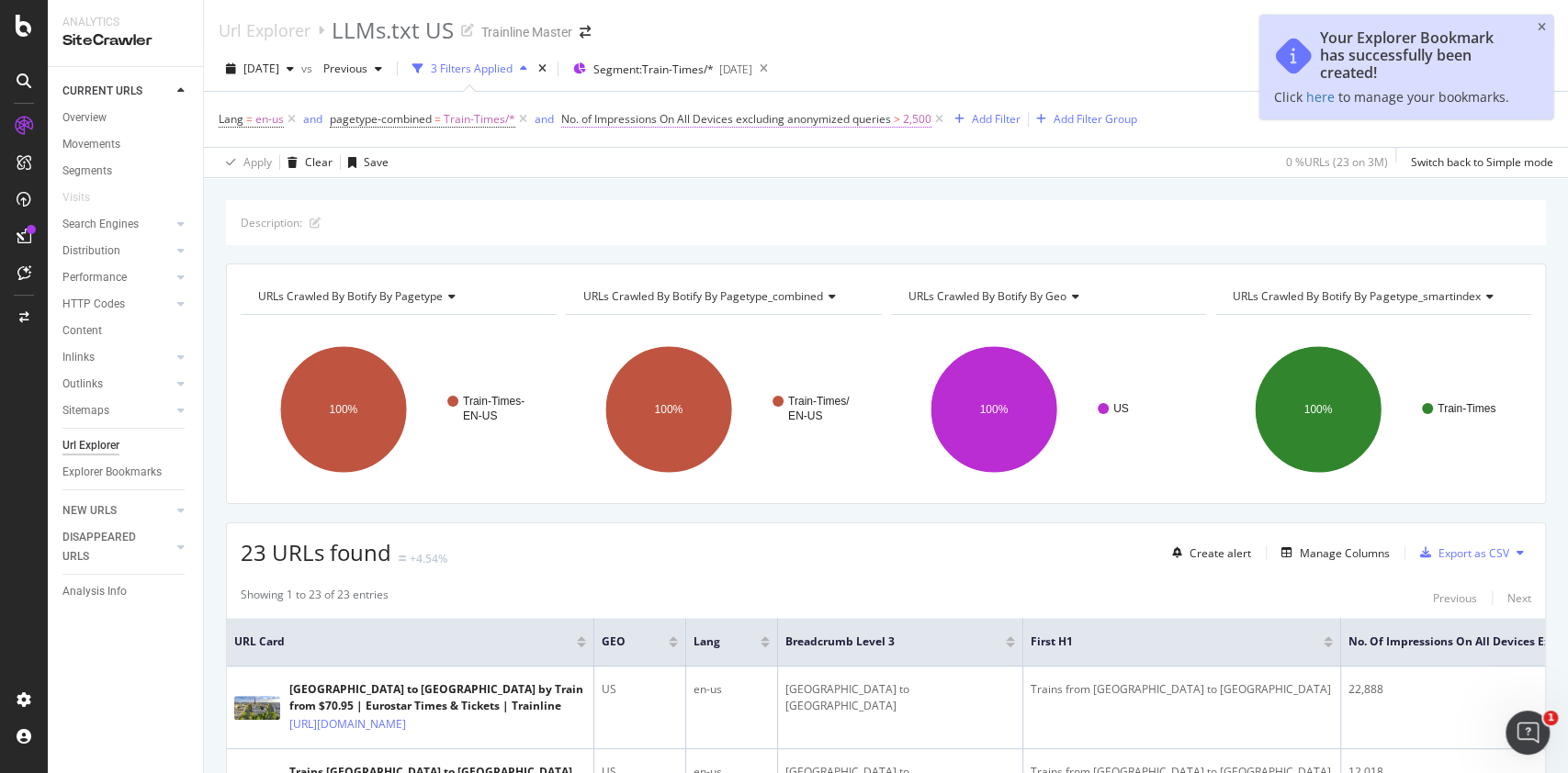
click at [917, 112] on span "2,500" at bounding box center [918, 119] width 29 height 26
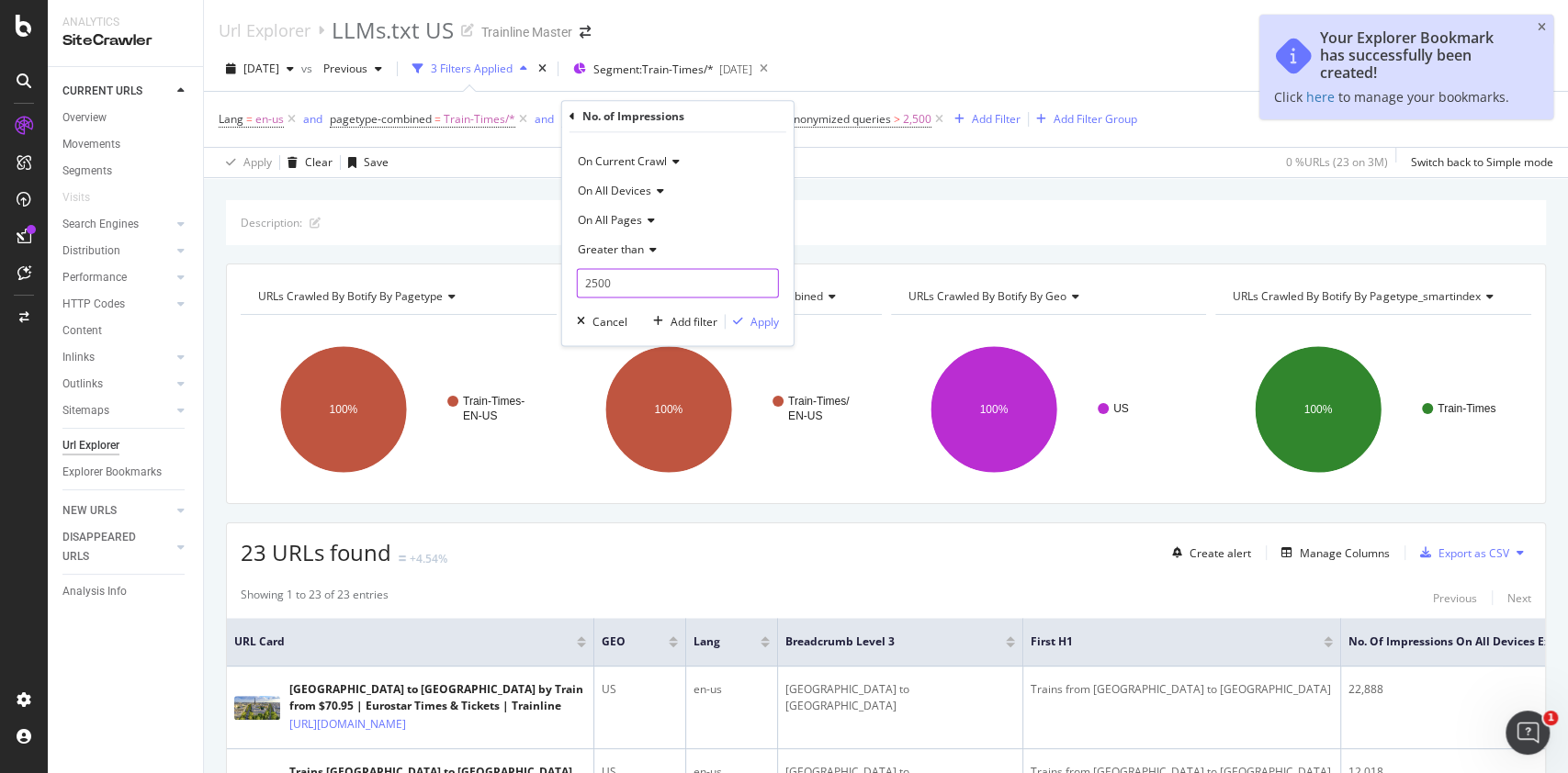
click at [661, 294] on input "2500" at bounding box center [678, 283] width 202 height 30
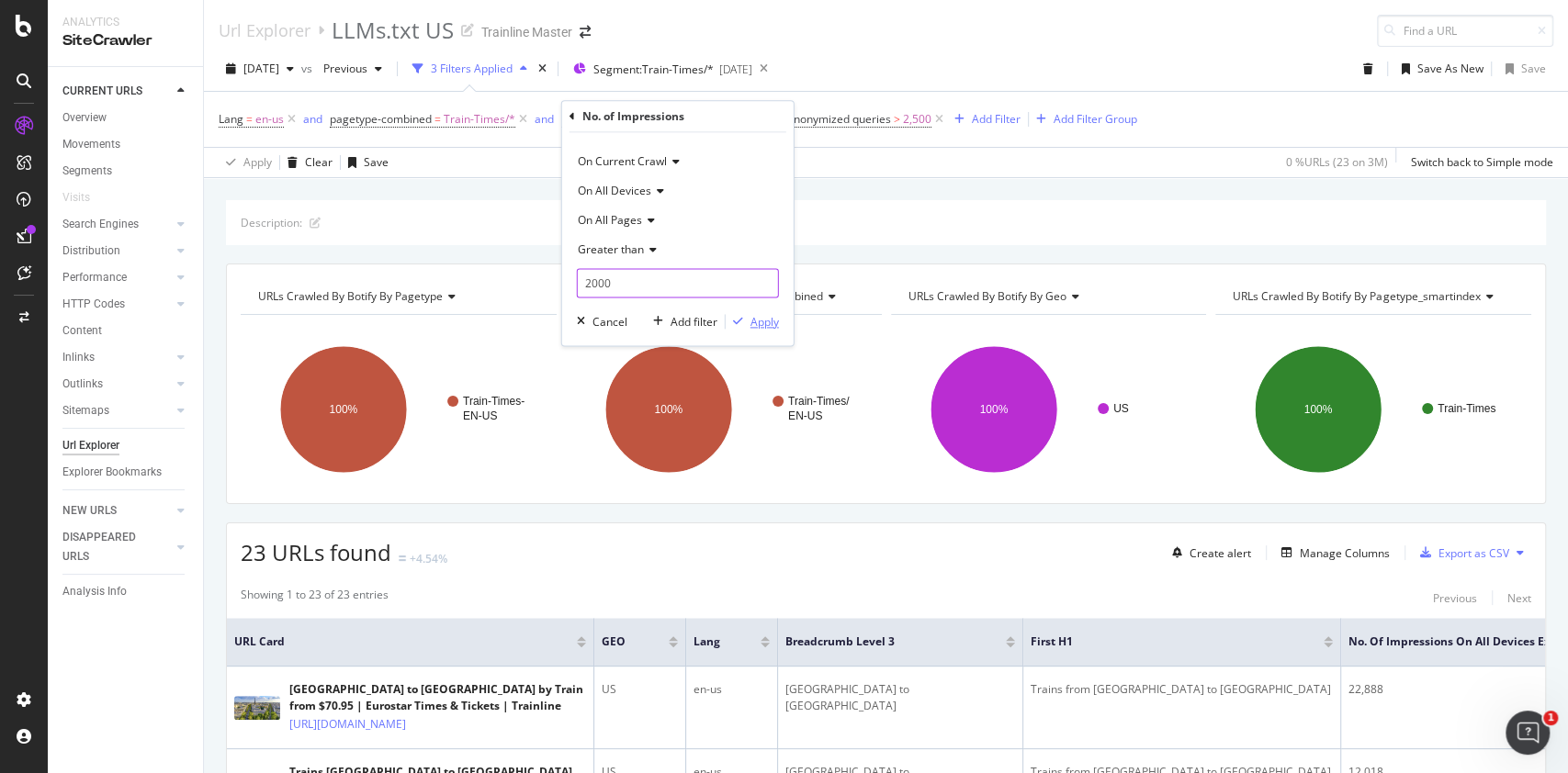
type input "2000"
click at [769, 319] on div "Apply" at bounding box center [765, 322] width 29 height 15
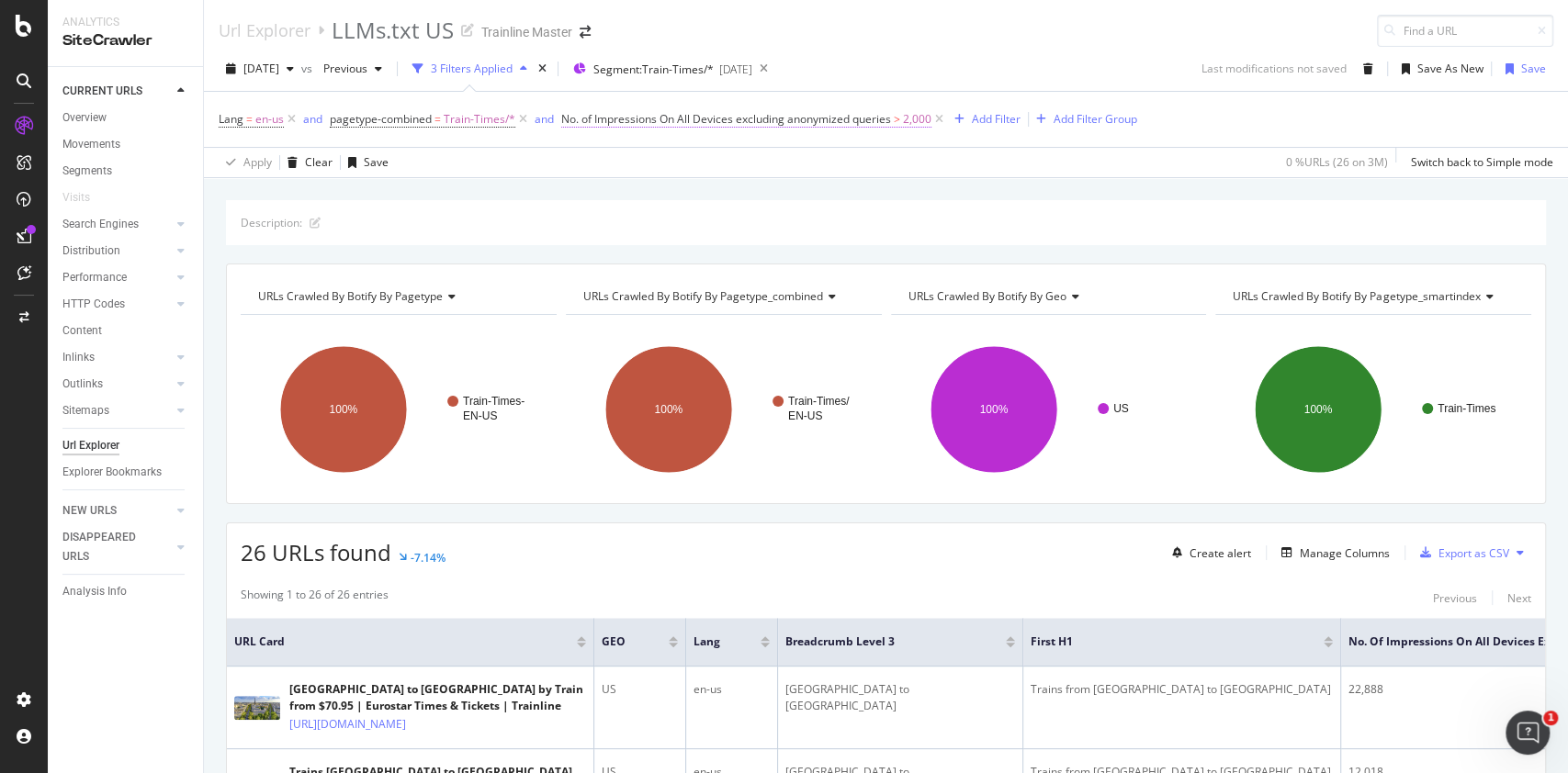
click at [912, 121] on span "2,000" at bounding box center [918, 119] width 29 height 26
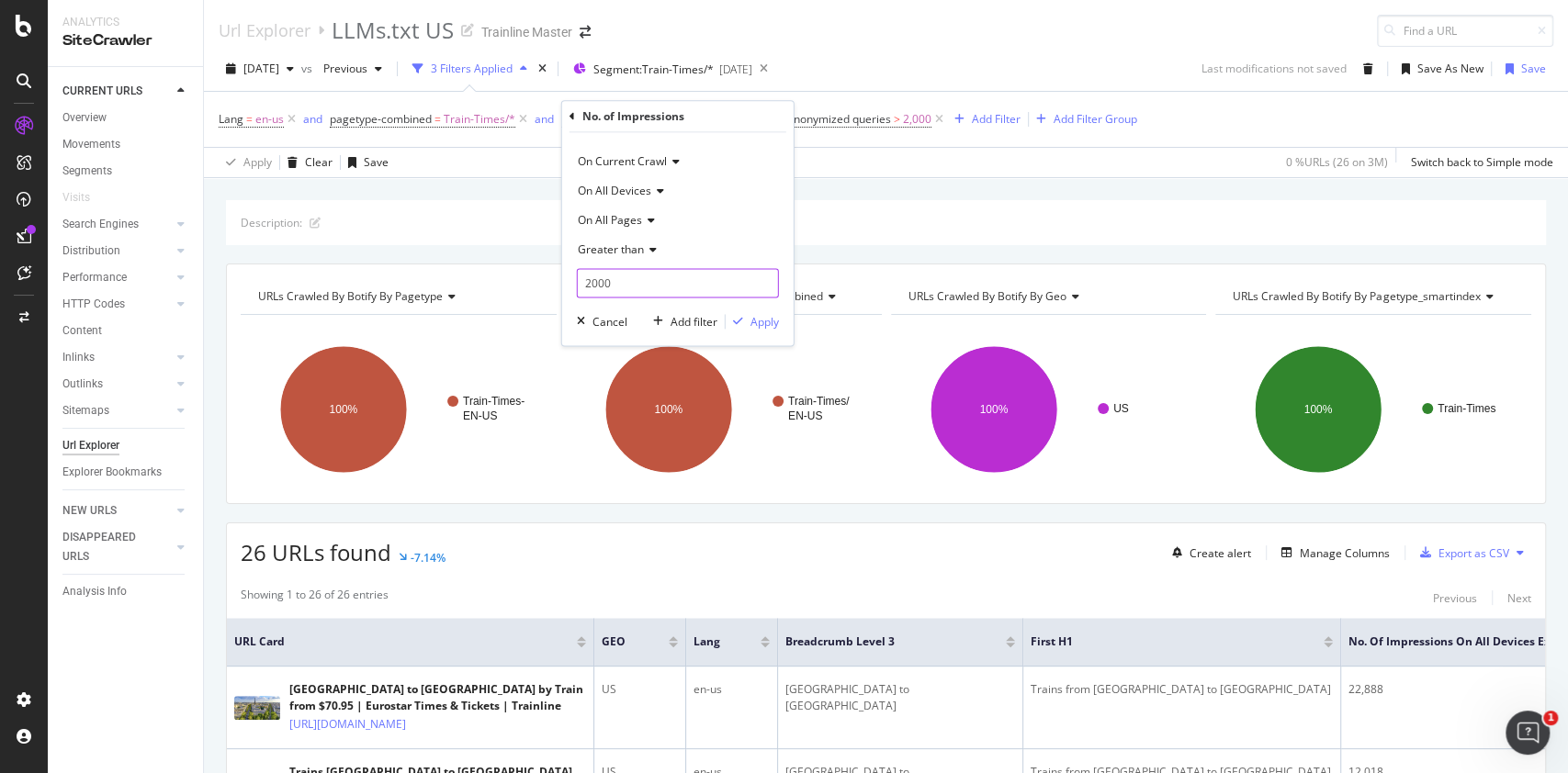
click at [647, 276] on input "2000" at bounding box center [678, 283] width 202 height 30
type input "2"
type input "1000"
click at [753, 319] on div "Apply" at bounding box center [765, 322] width 29 height 15
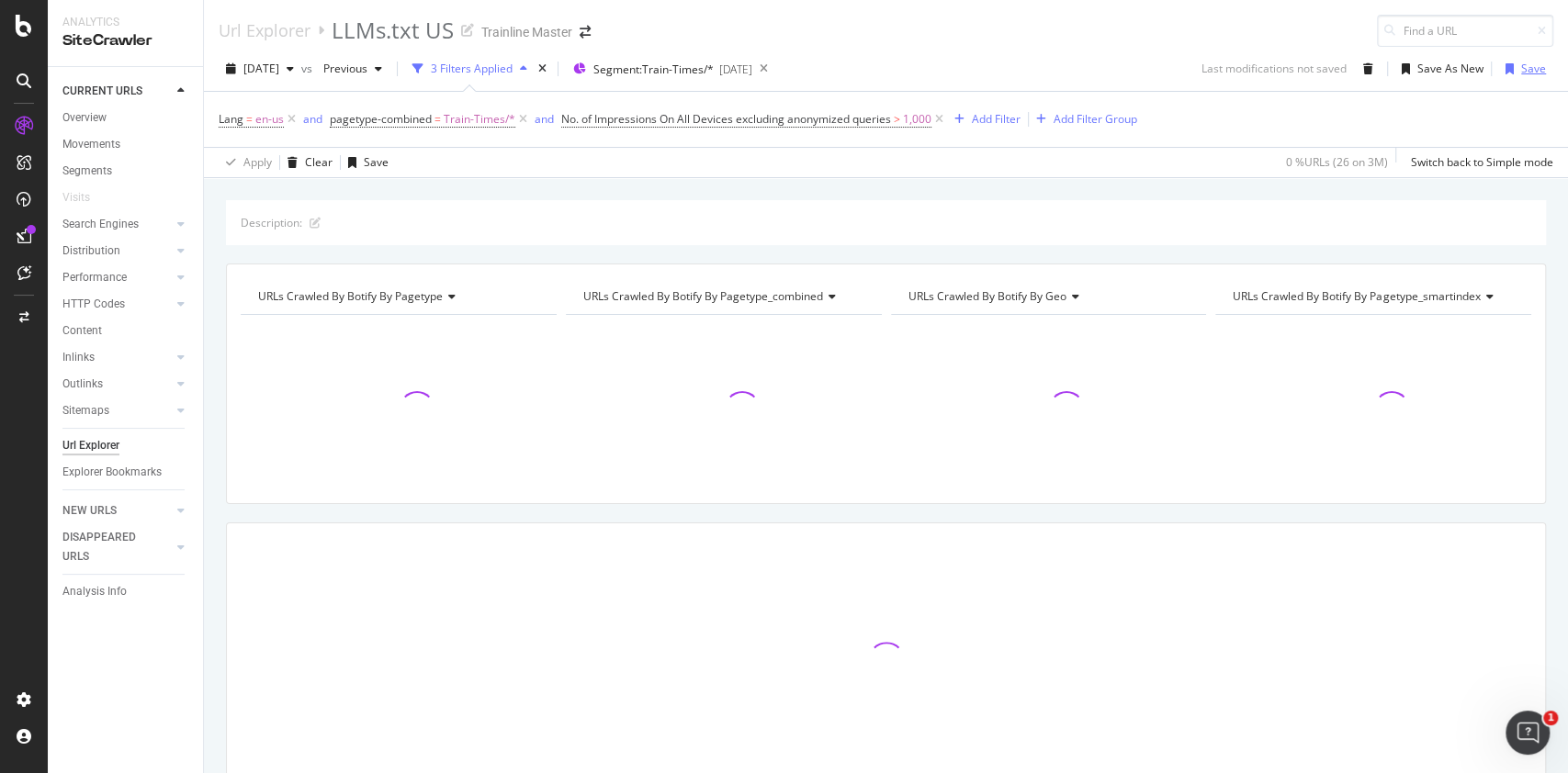
click at [1498, 64] on div "button" at bounding box center [1509, 68] width 23 height 11
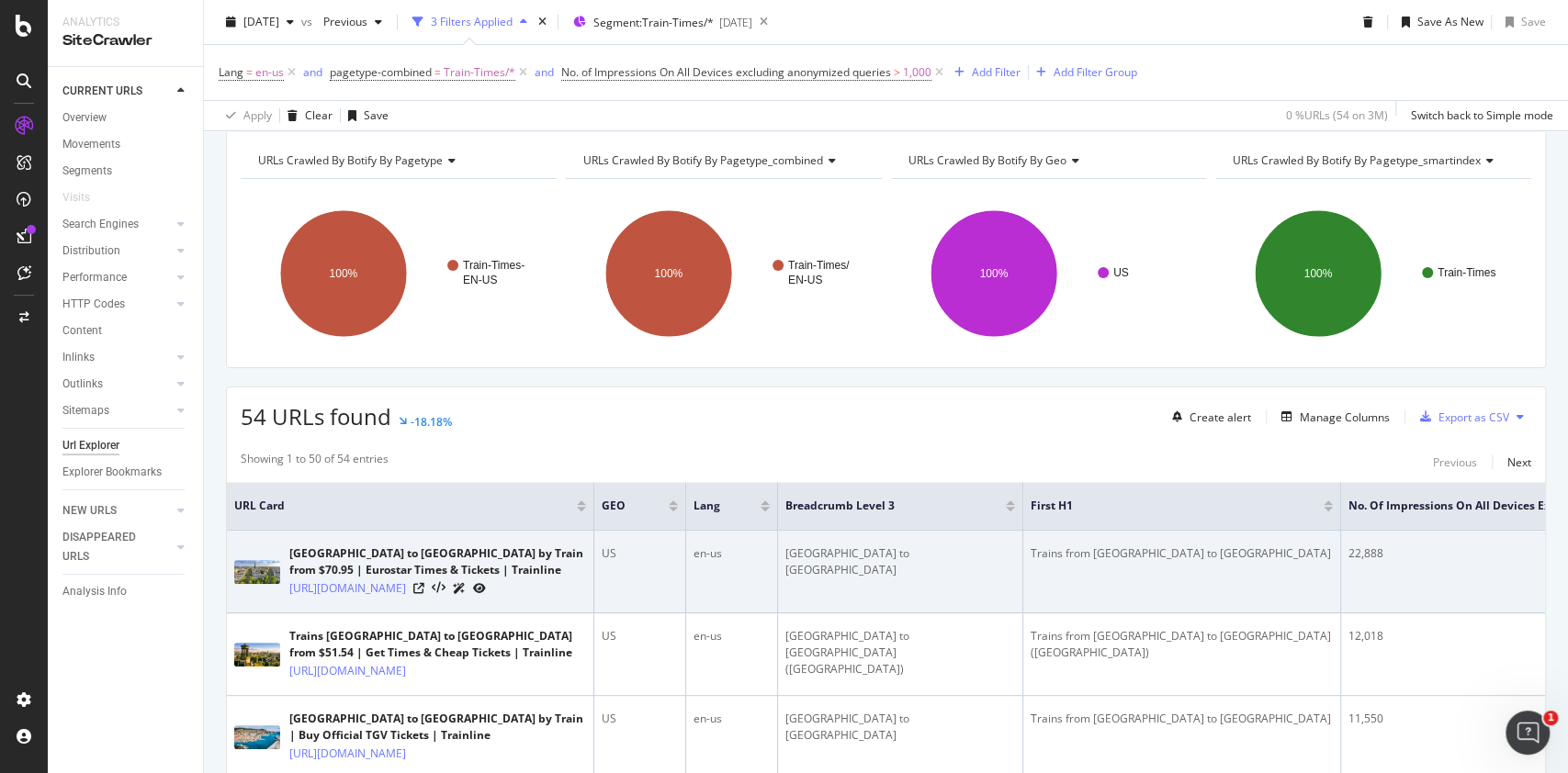
scroll to position [135, 0]
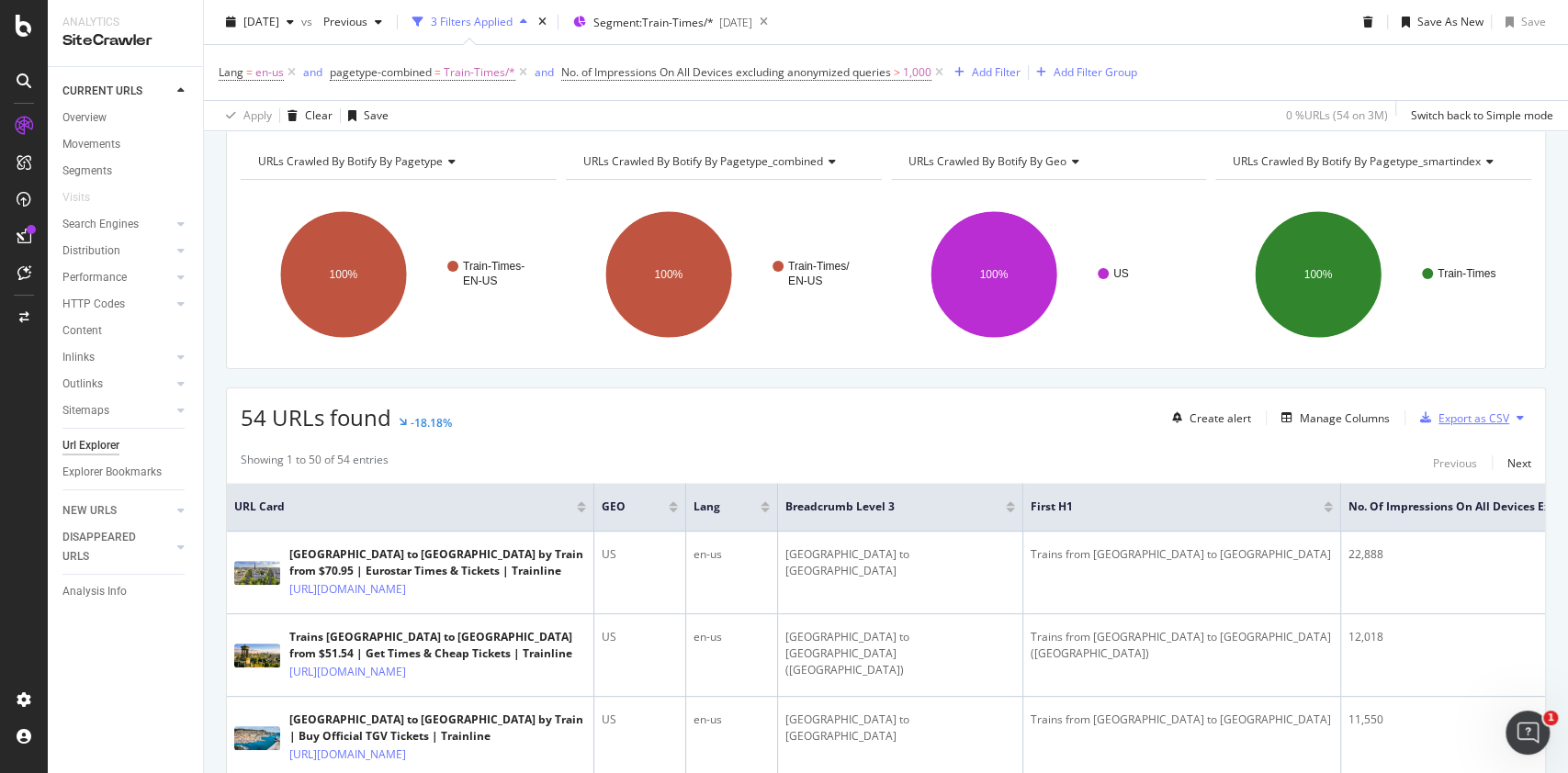
click at [1438, 422] on div "Export as CSV" at bounding box center [1474, 418] width 71 height 15
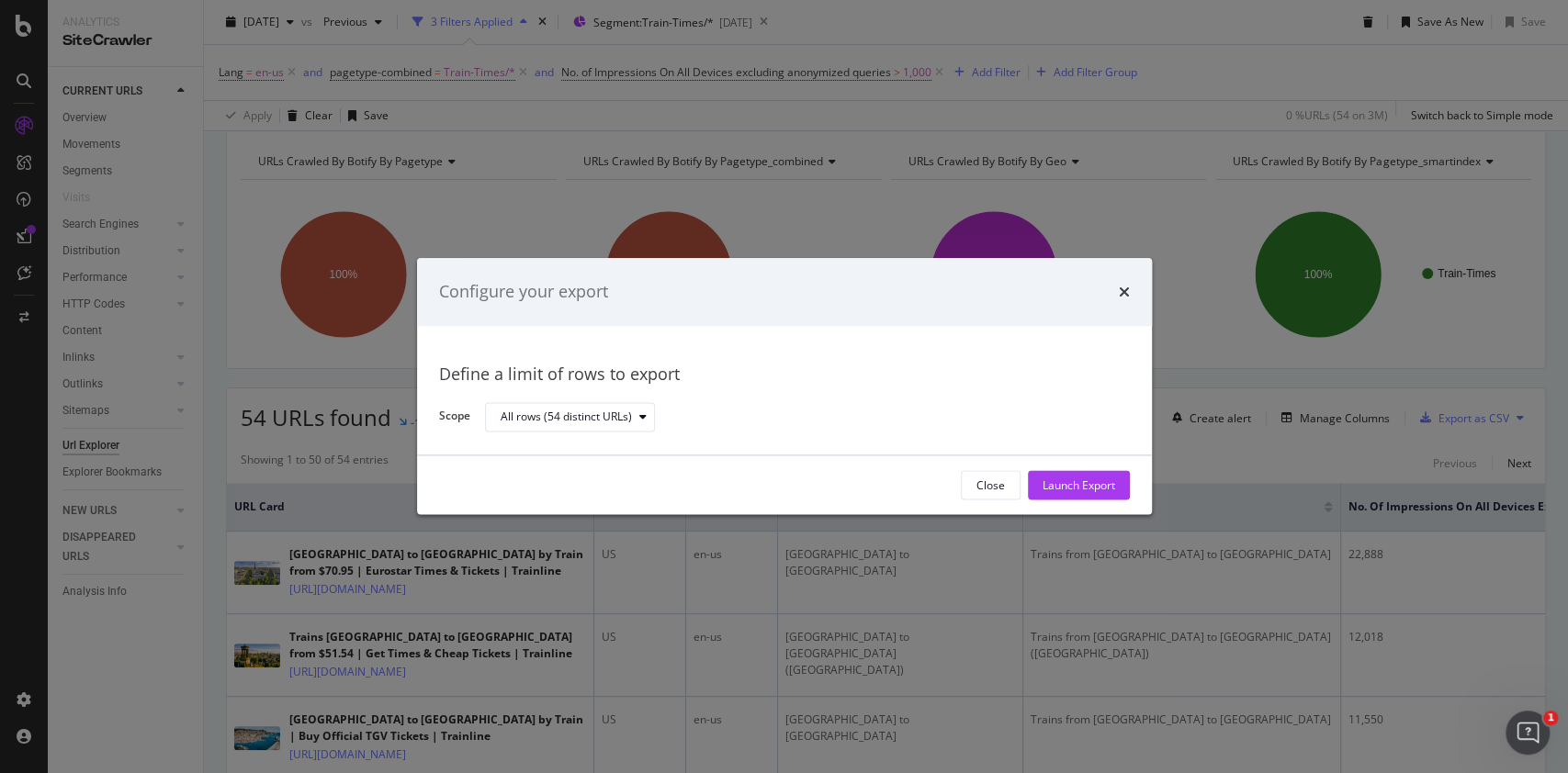
click at [1085, 500] on div "Close Launch Export" at bounding box center [785, 486] width 735 height 59
click at [1087, 489] on div "Launch Export" at bounding box center [1078, 486] width 72 height 15
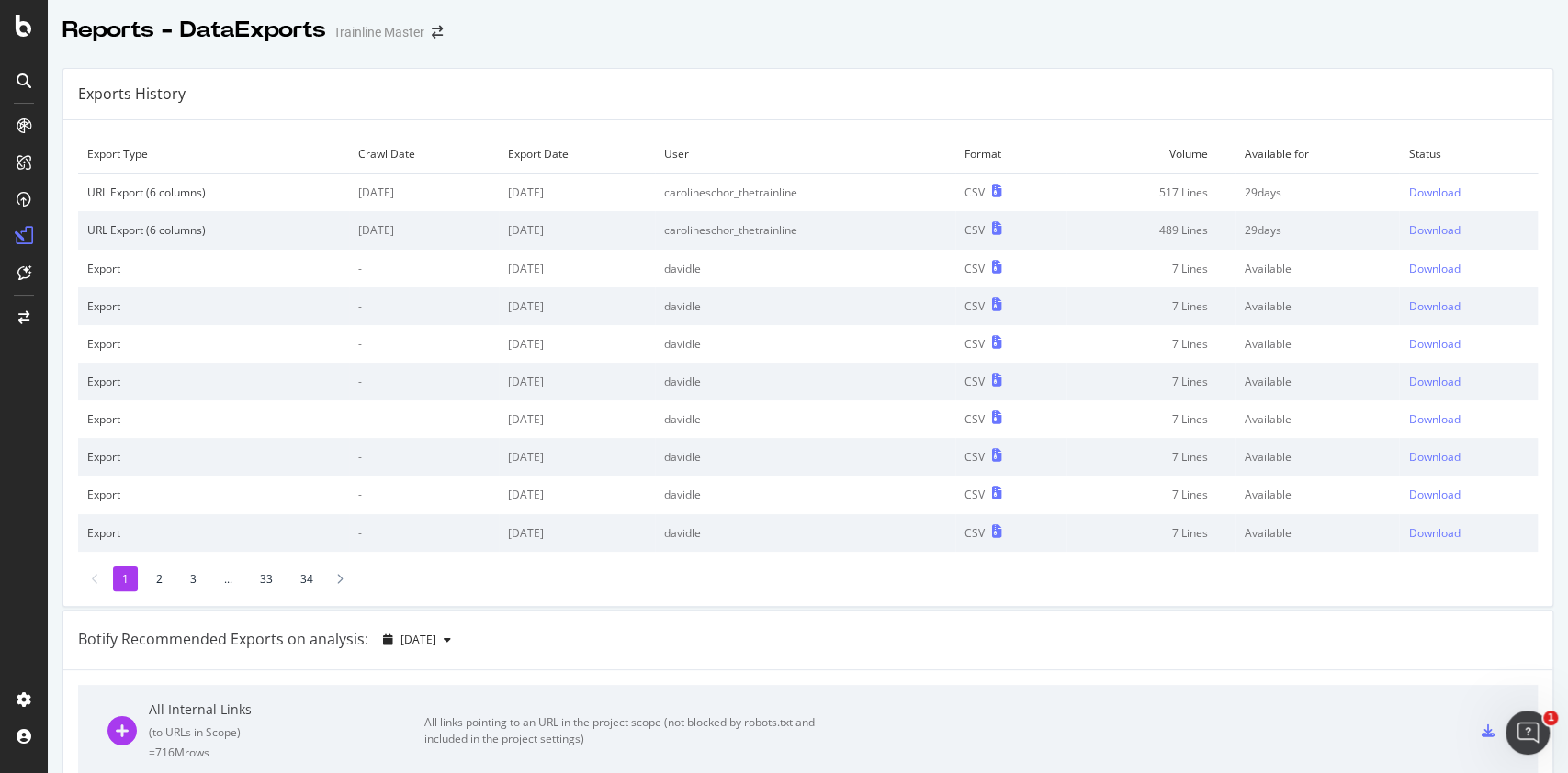
click at [1399, 200] on td "Download" at bounding box center [1468, 192] width 139 height 38
click at [1408, 192] on div "Download" at bounding box center [1433, 192] width 51 height 15
click at [1408, 187] on div "Download" at bounding box center [1433, 192] width 51 height 15
click at [1408, 190] on div "Download" at bounding box center [1433, 192] width 51 height 15
